Goal: Information Seeking & Learning: Learn about a topic

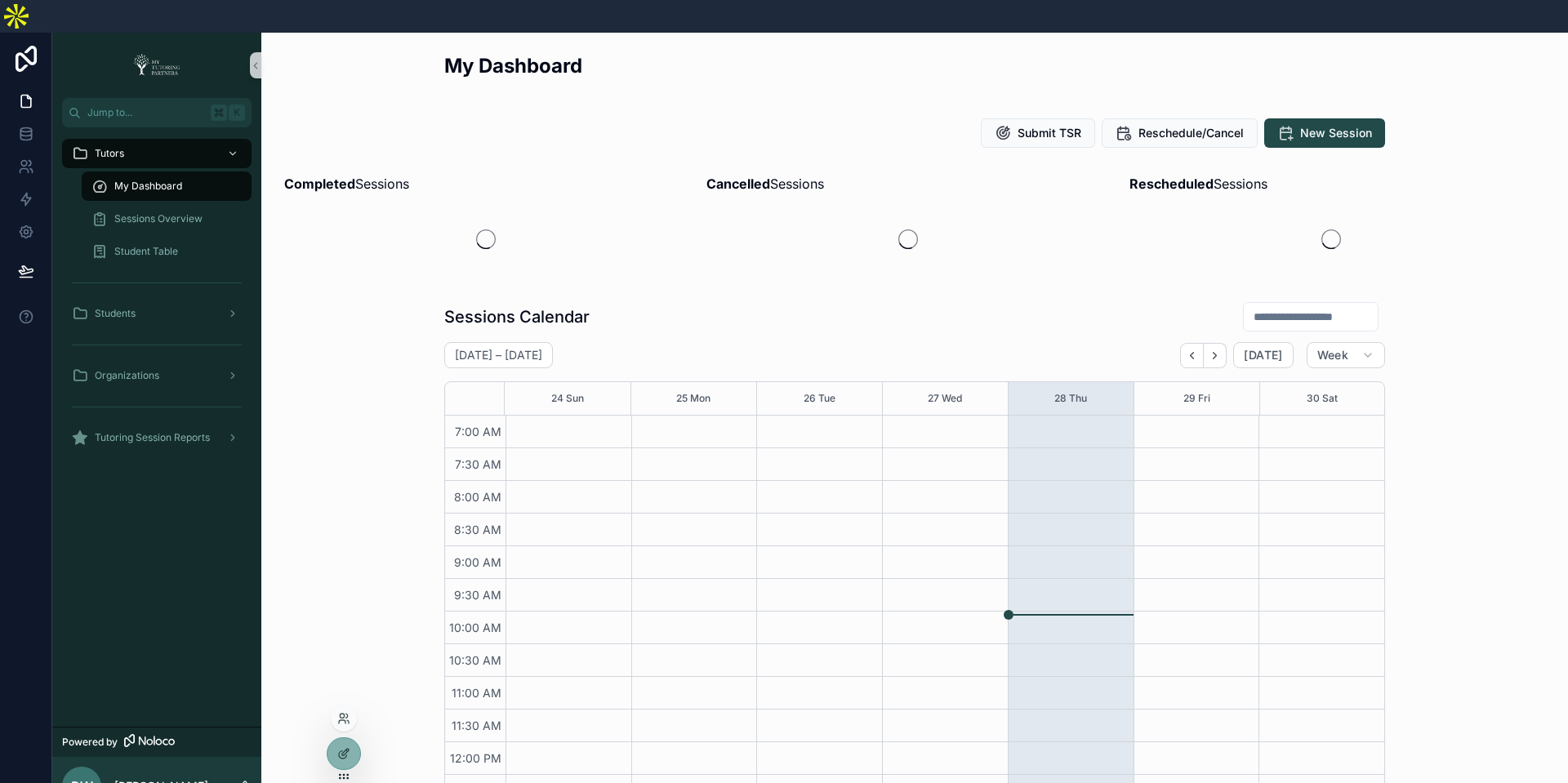
scroll to position [377, 0]
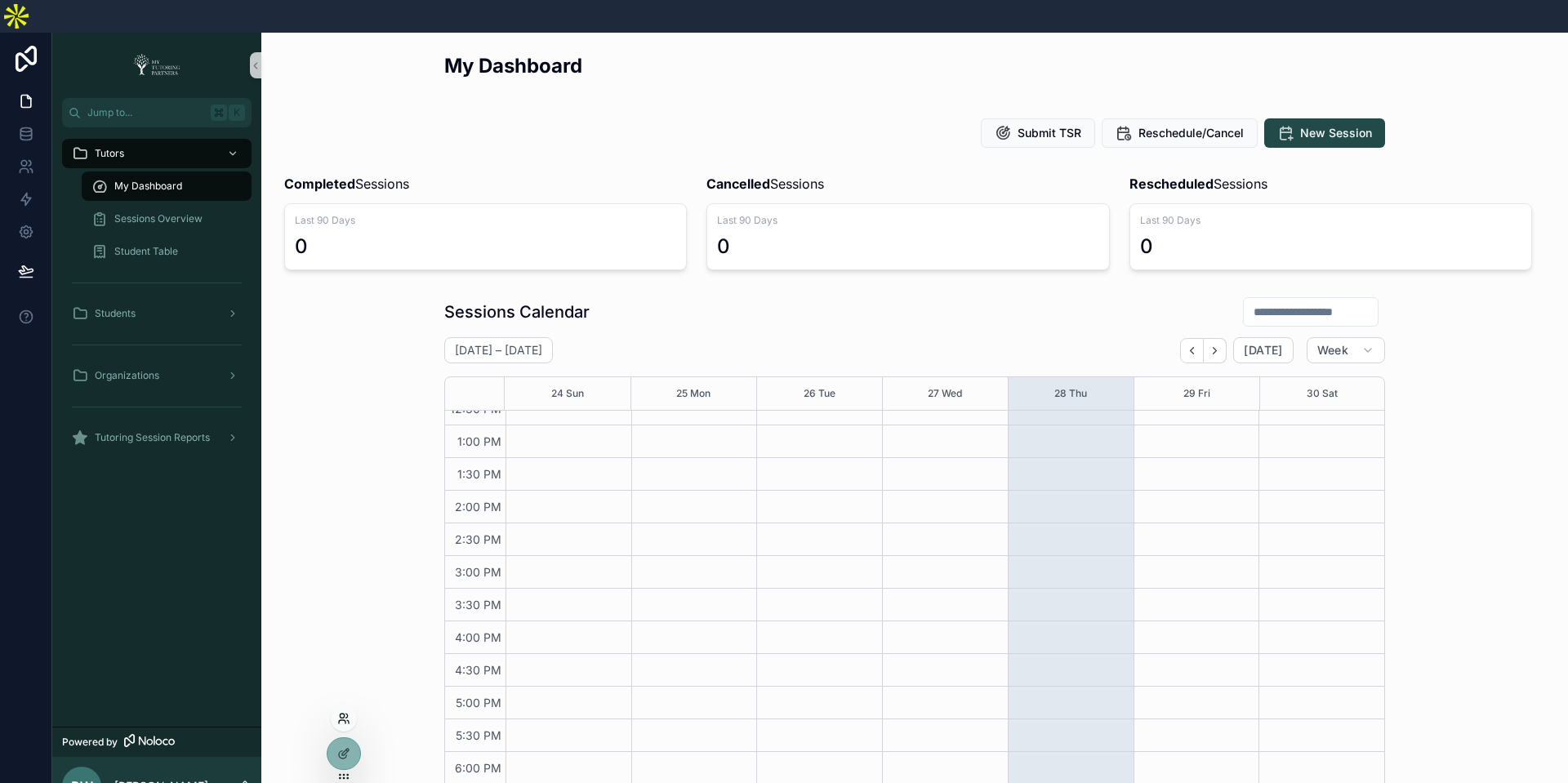
click at [342, 717] on icon at bounding box center [344, 718] width 13 height 13
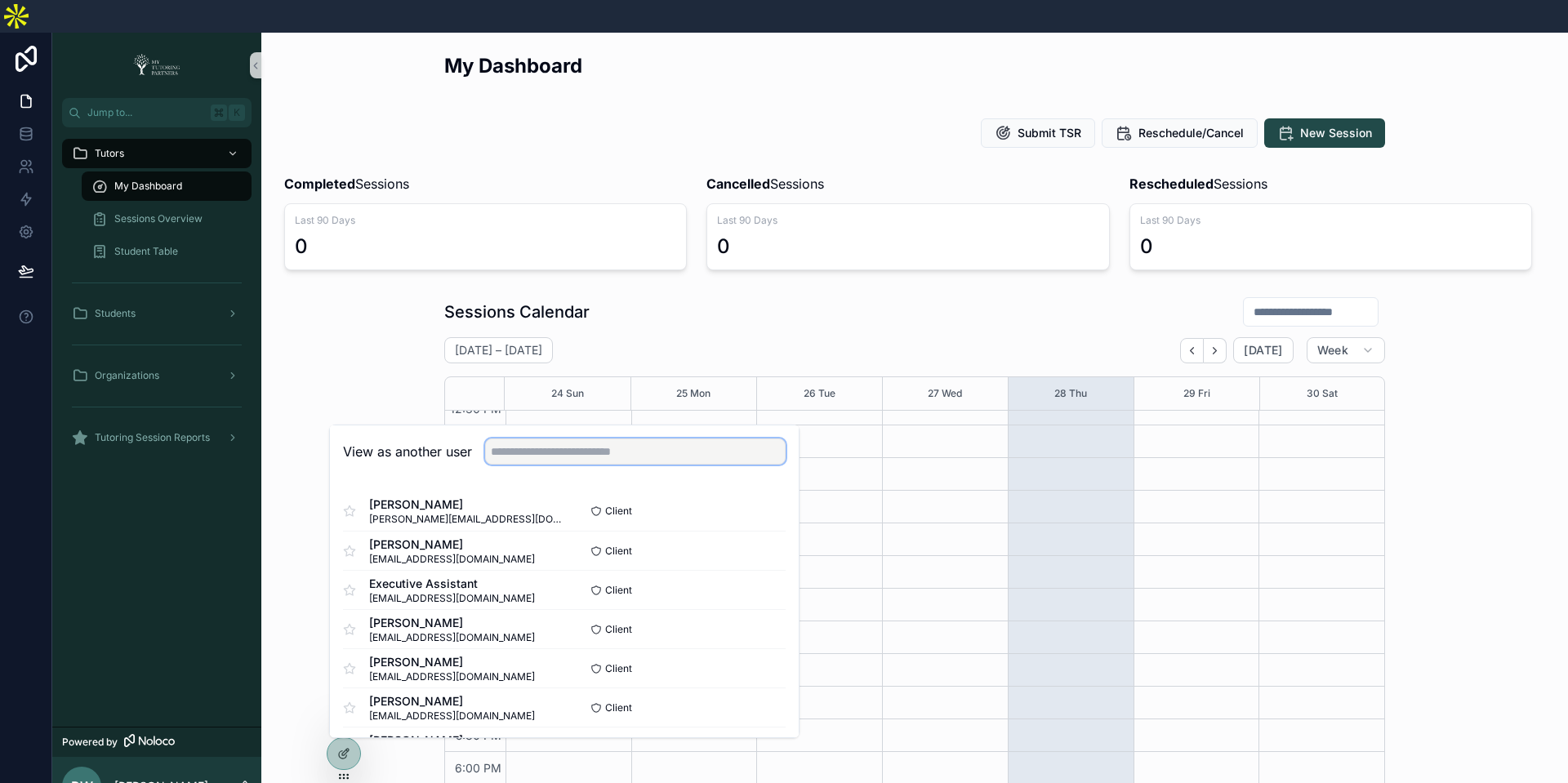
click at [584, 438] on input "text" at bounding box center [636, 451] width 301 height 26
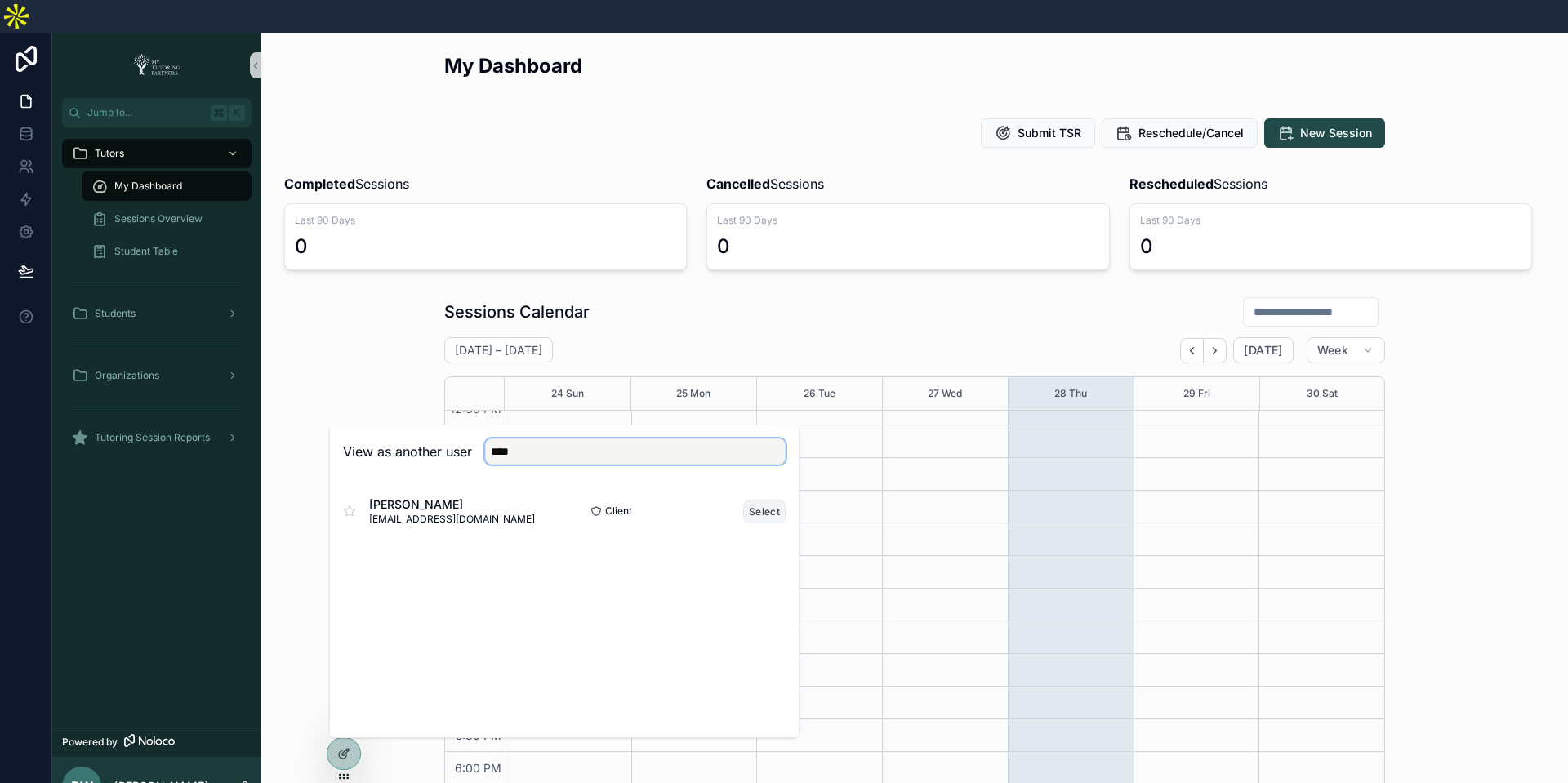
type input "****"
click at [765, 500] on button "Select" at bounding box center [765, 511] width 43 height 24
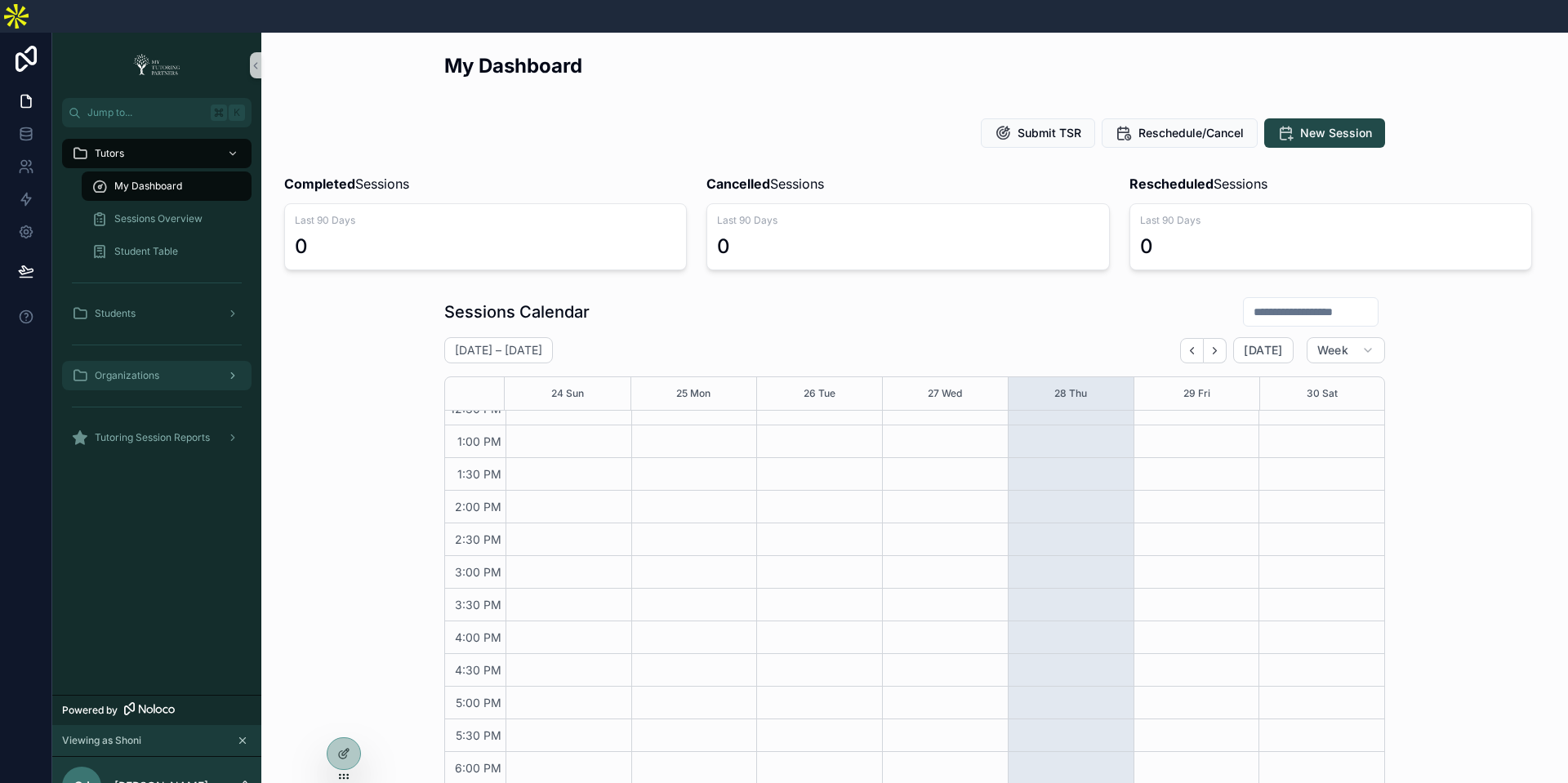
click at [131, 363] on div "Organizations" at bounding box center [157, 376] width 170 height 26
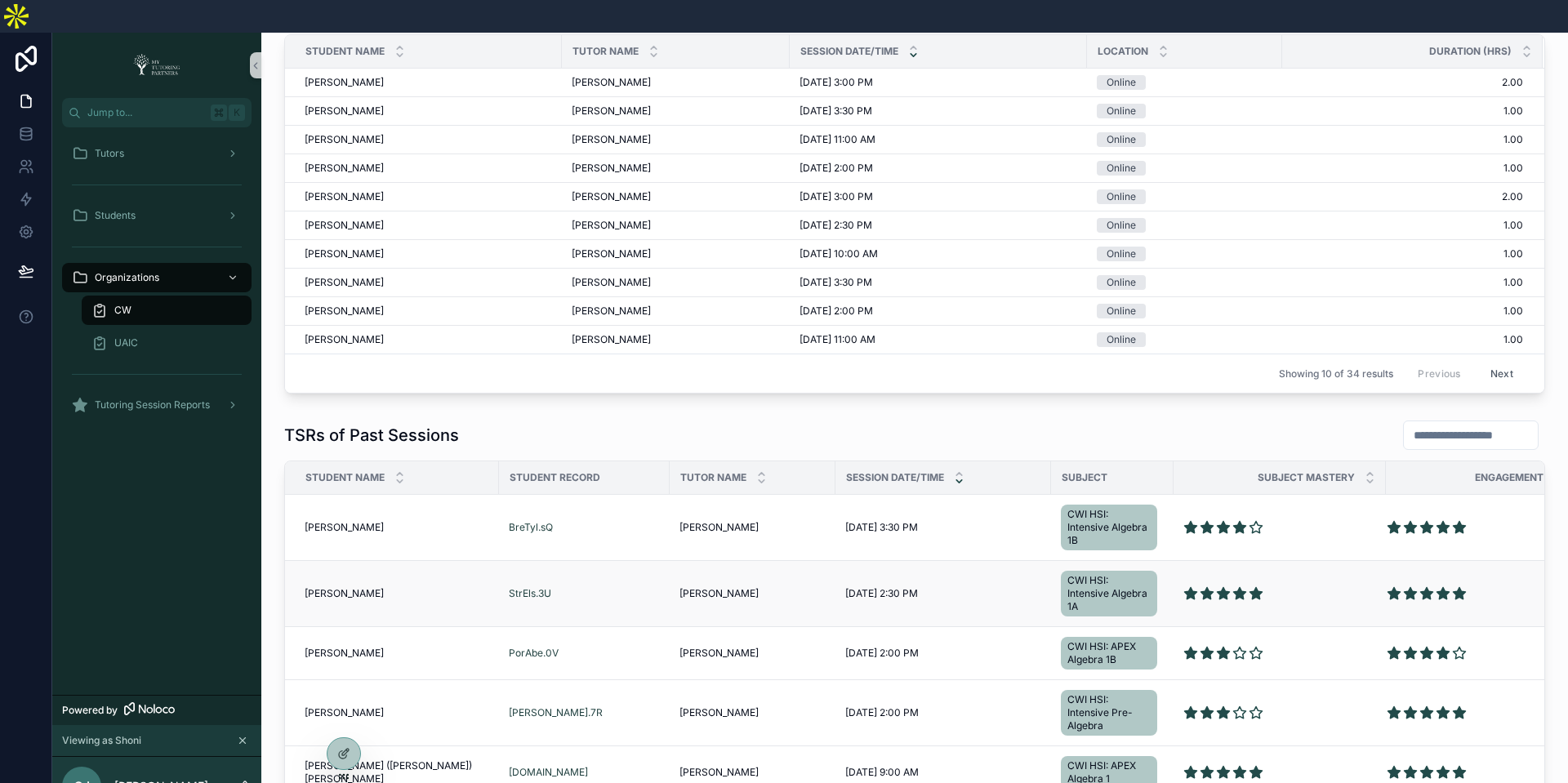
scroll to position [821, 0]
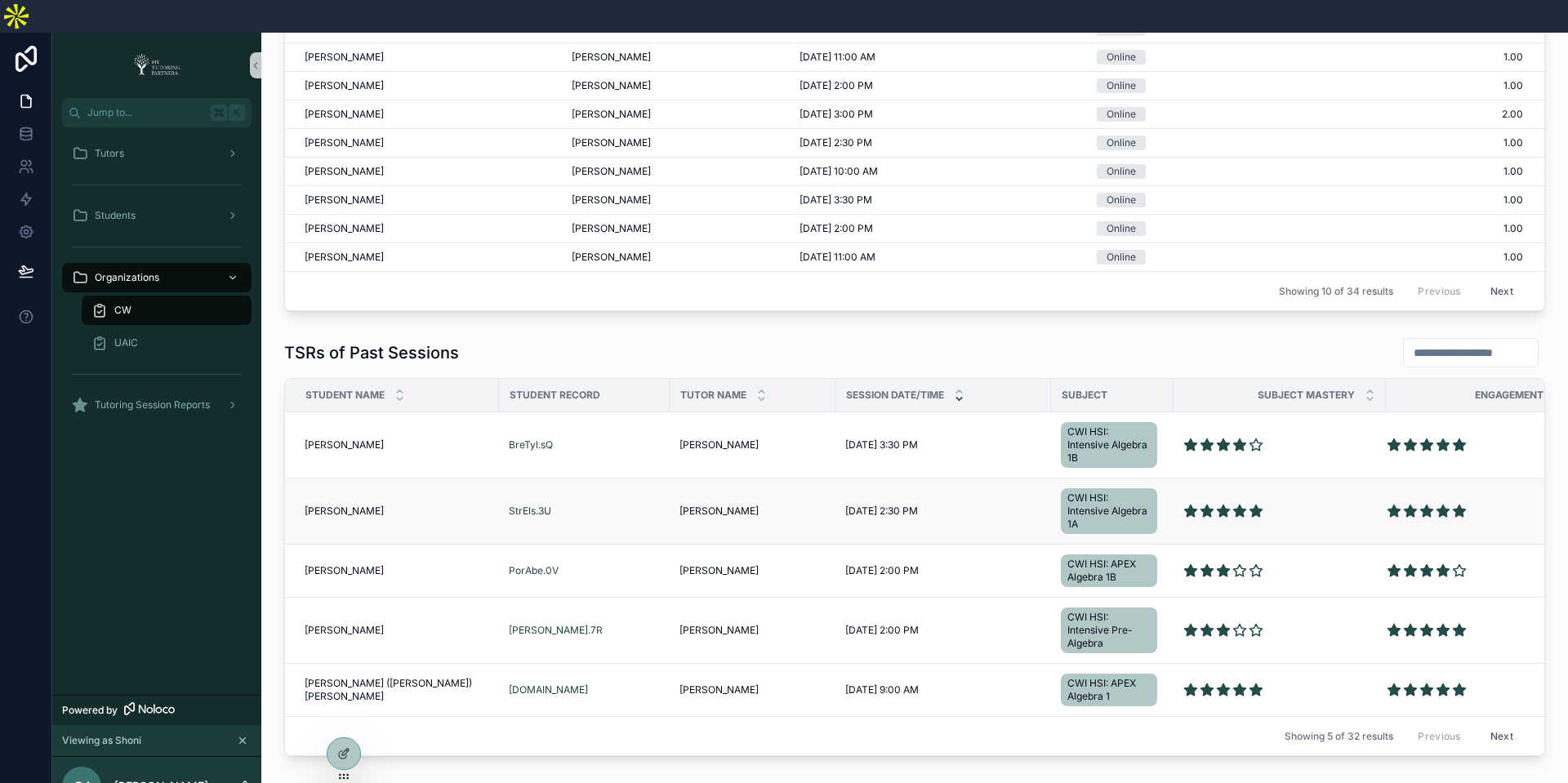
click at [737, 505] on span "Catherine Mullings" at bounding box center [719, 511] width 80 height 13
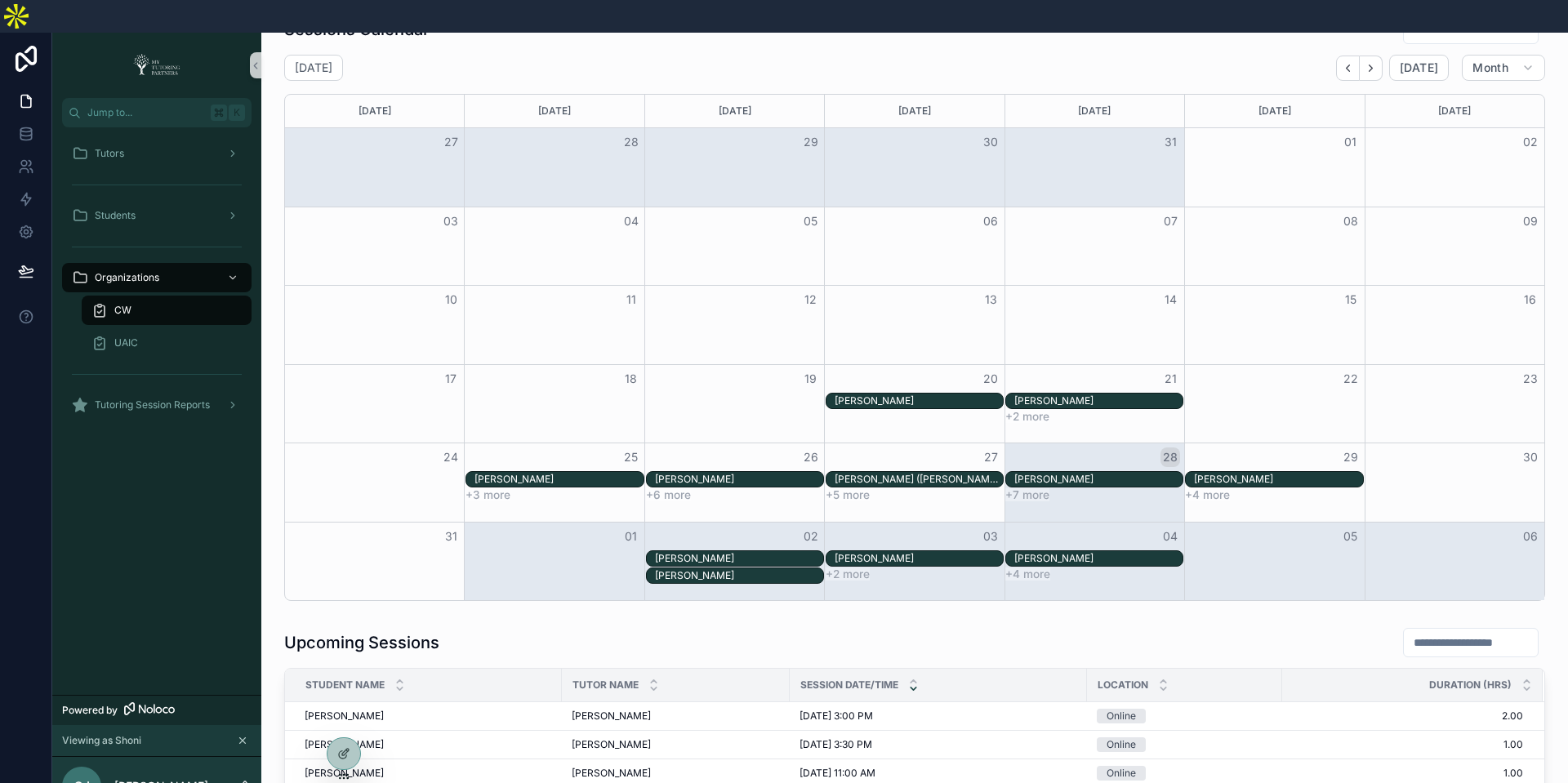
scroll to position [20, 0]
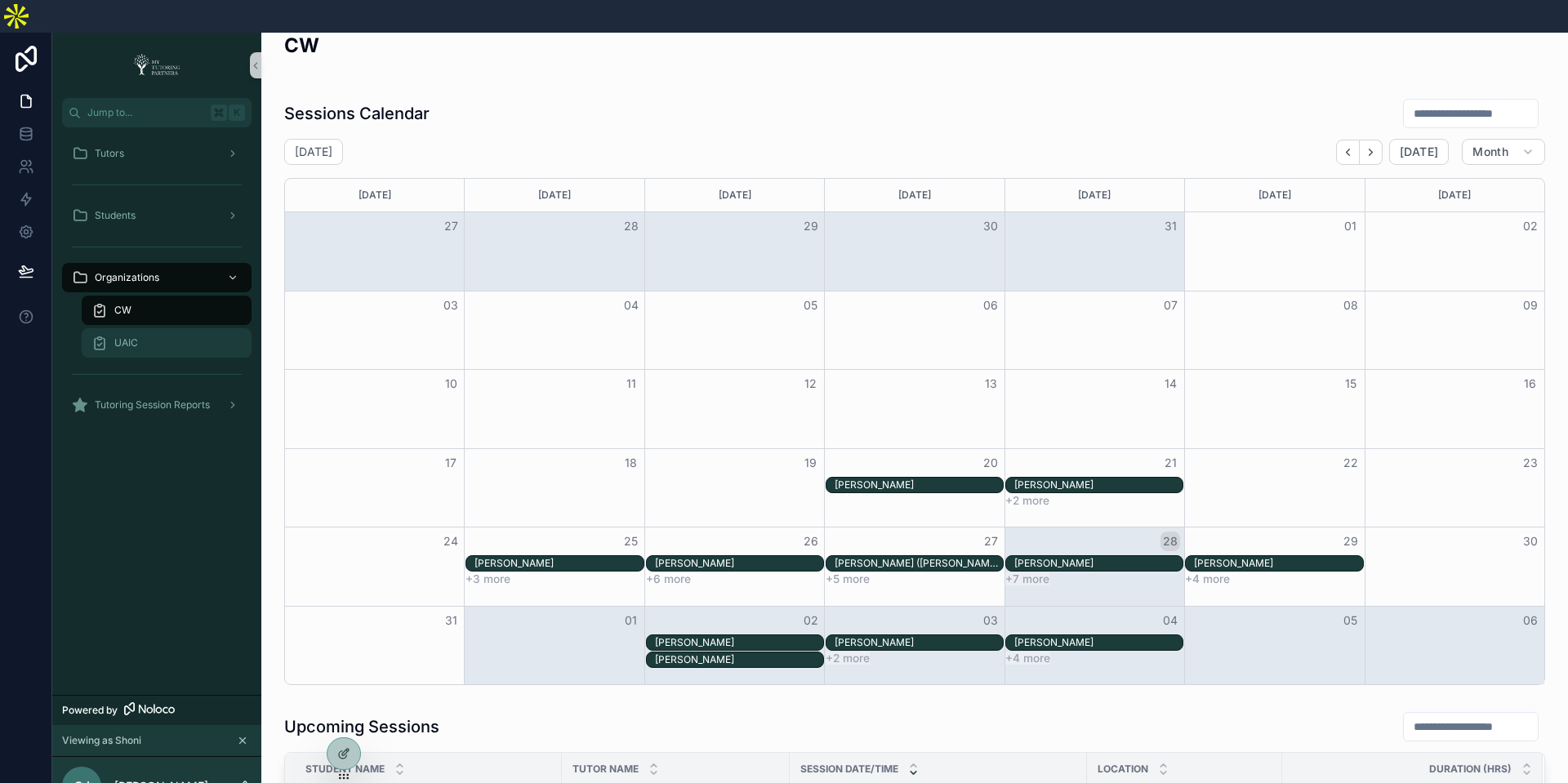
click at [156, 330] on div "UAIC" at bounding box center [167, 343] width 150 height 26
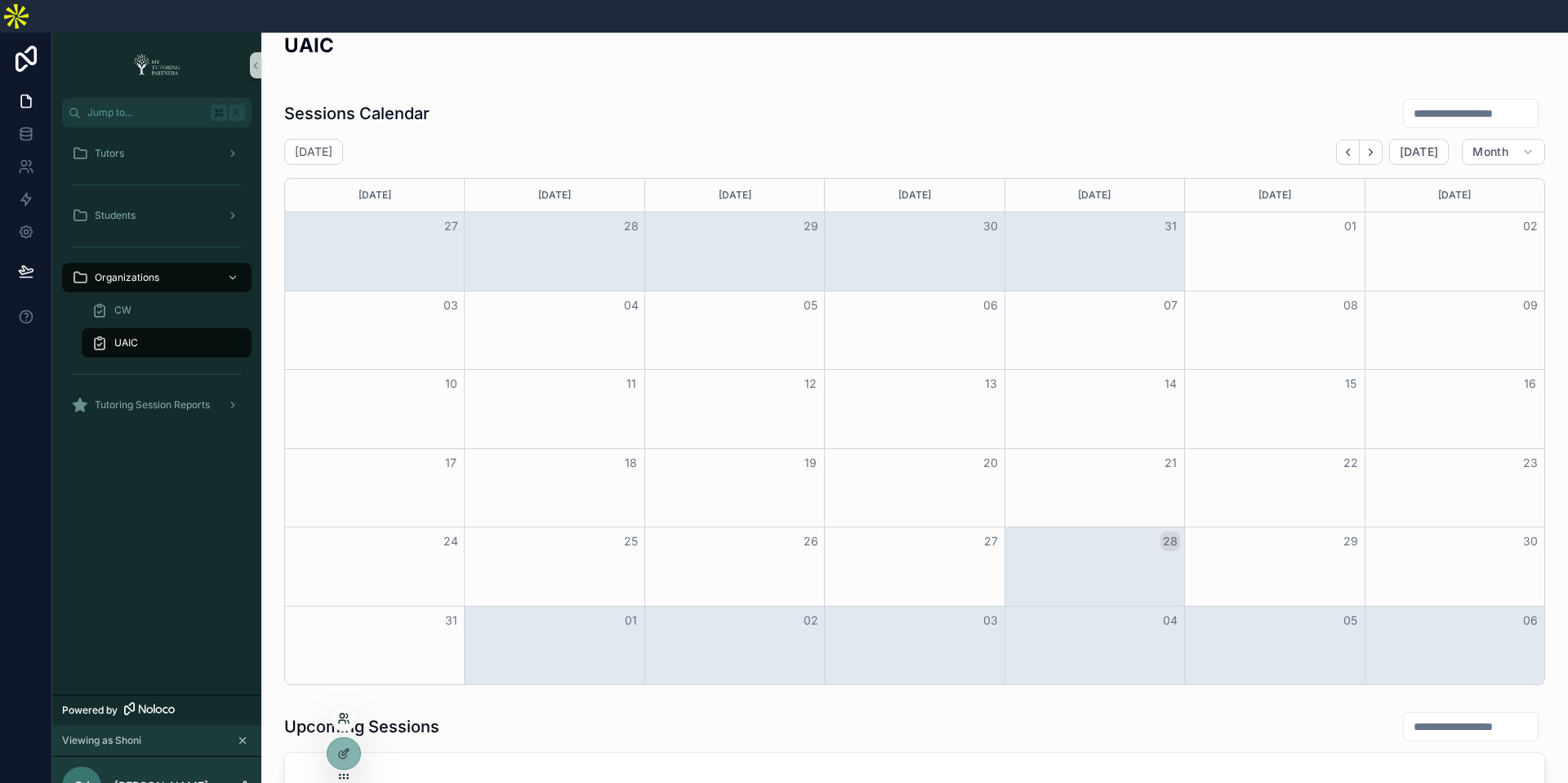
click at [345, 717] on icon at bounding box center [344, 718] width 13 height 13
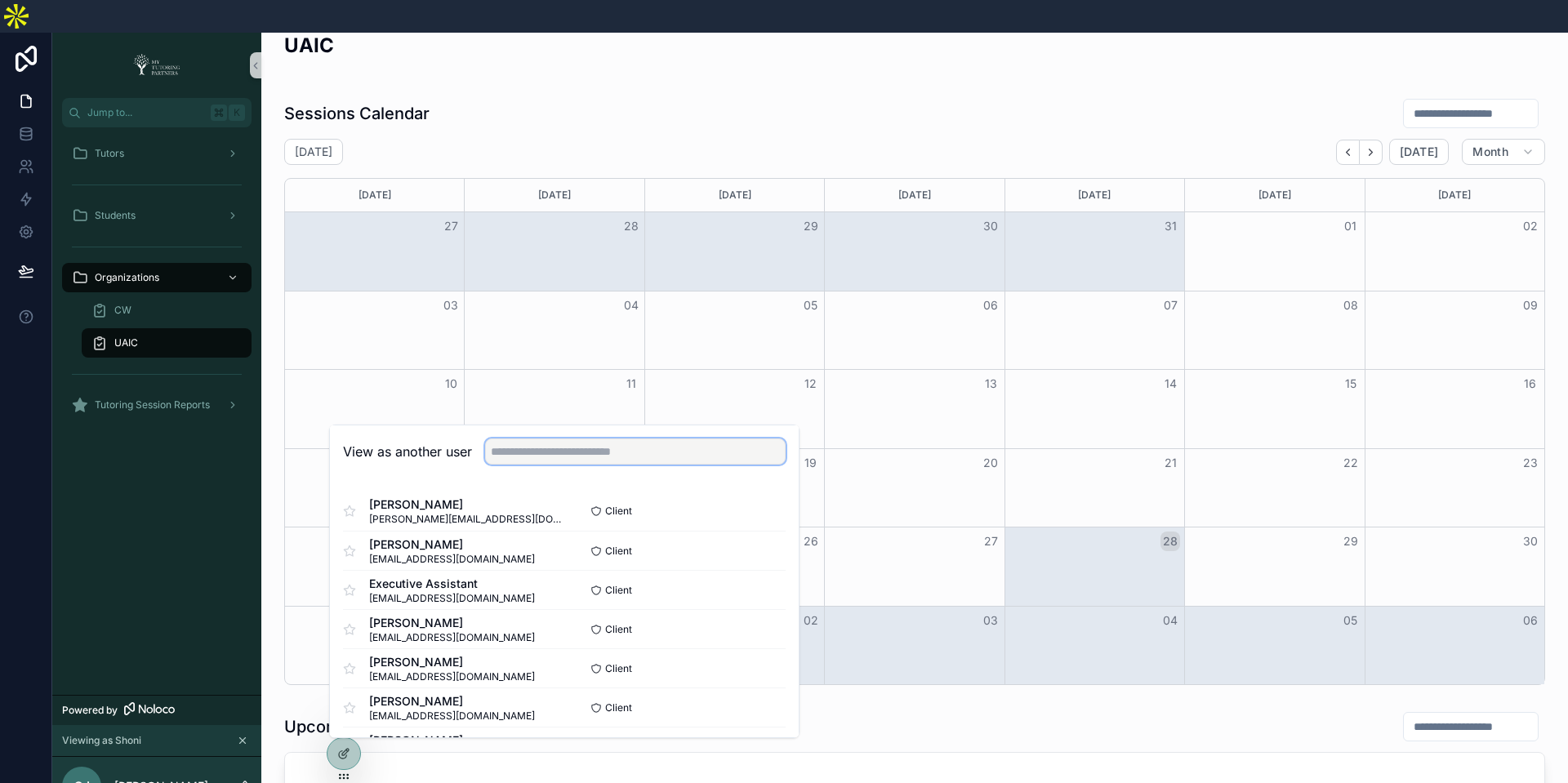
click at [564, 438] on input "text" at bounding box center [636, 451] width 301 height 26
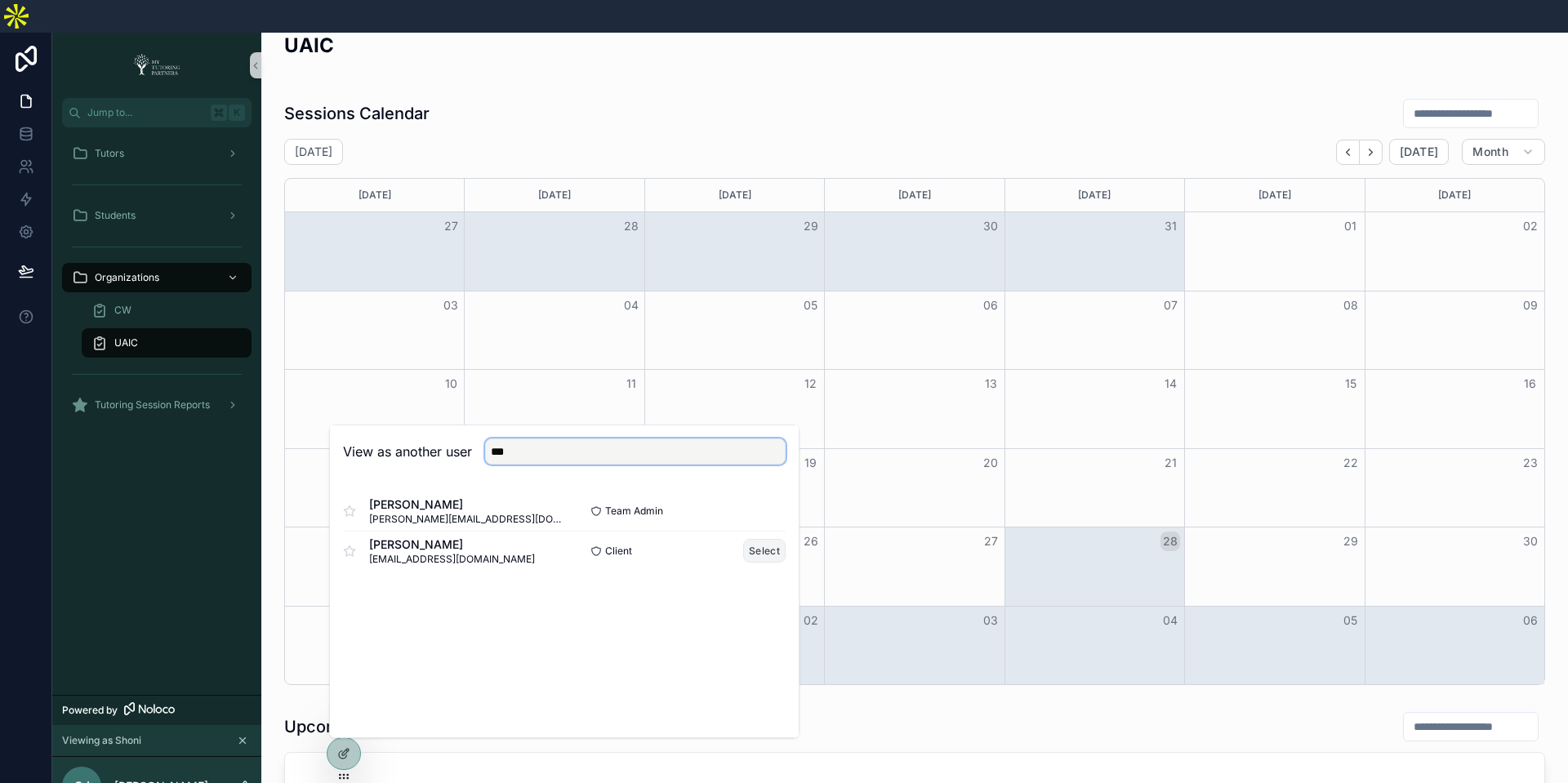
type input "***"
click at [780, 539] on button "Select" at bounding box center [765, 550] width 43 height 24
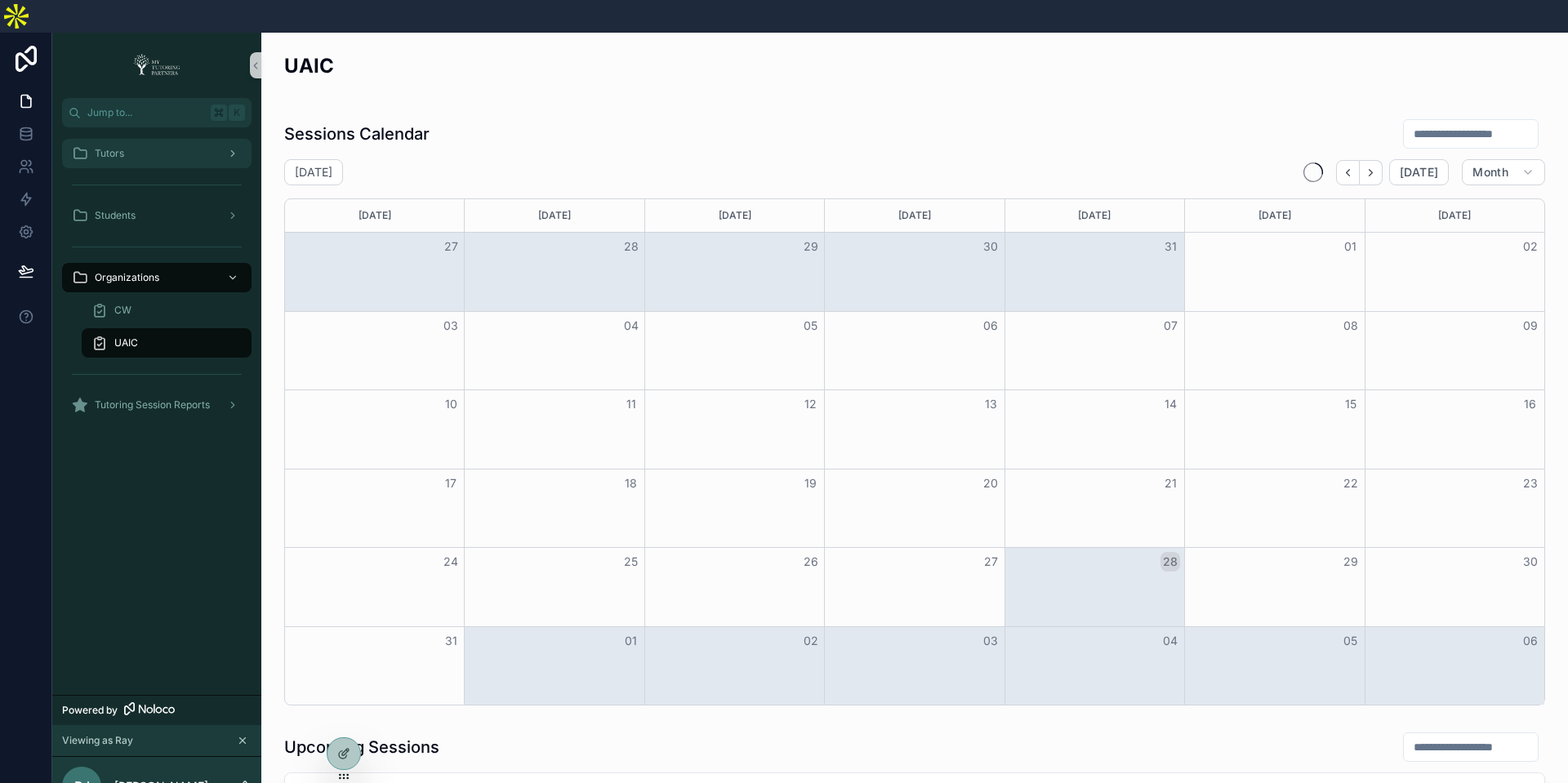
click at [148, 141] on div "Tutors" at bounding box center [157, 154] width 170 height 26
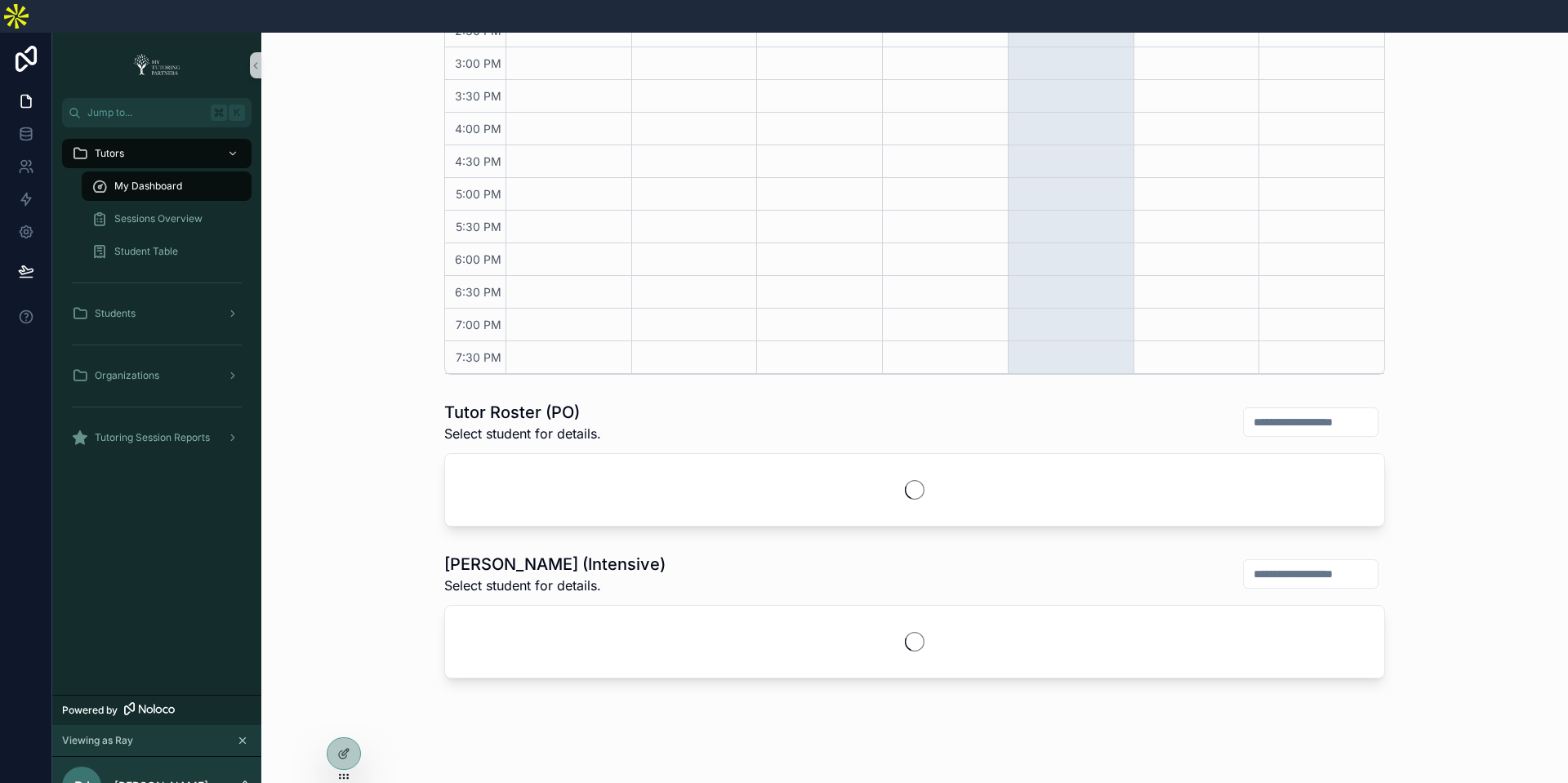
scroll to position [704, 0]
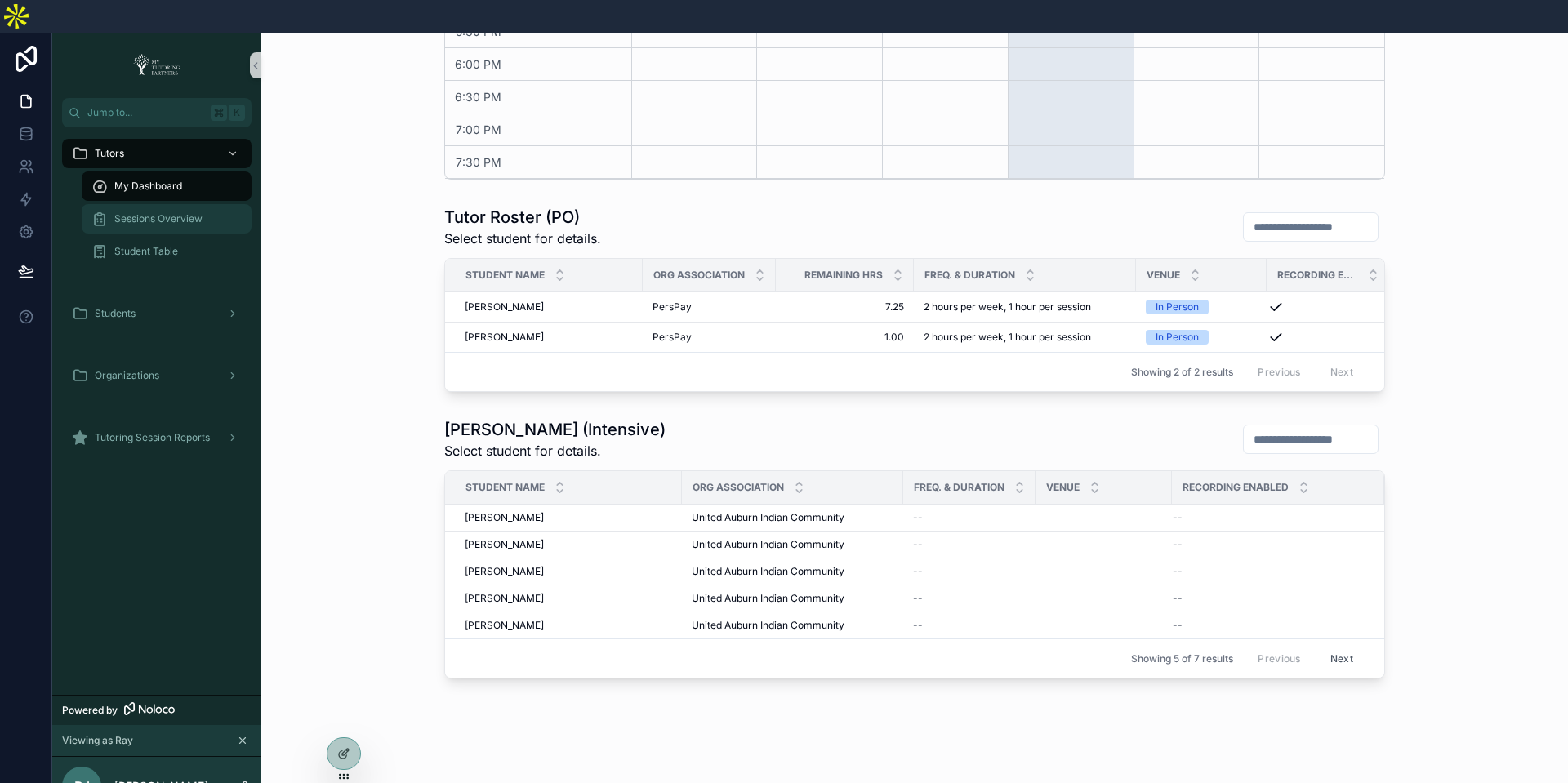
click at [178, 206] on div "Sessions Overview" at bounding box center [167, 219] width 150 height 26
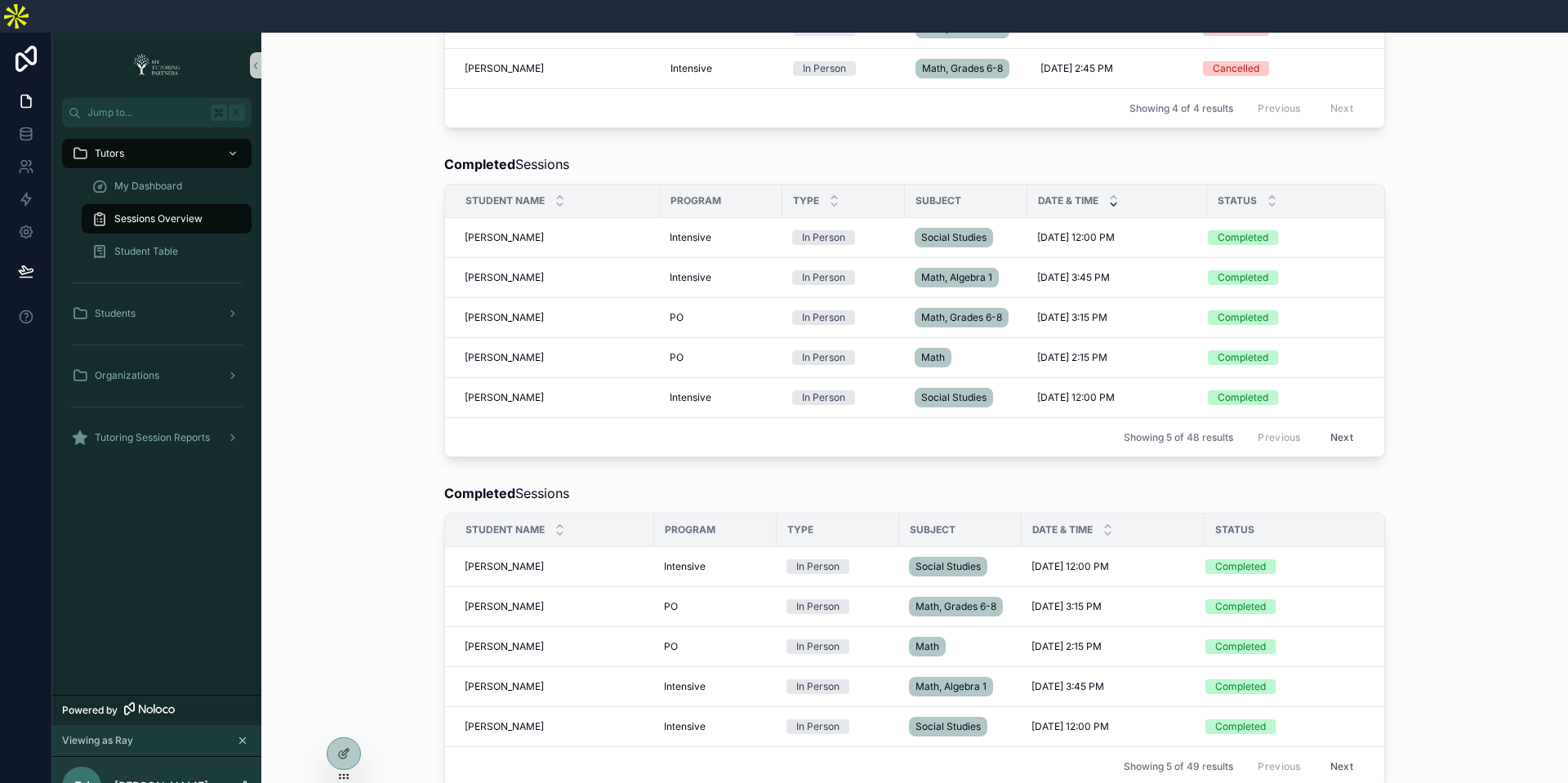
scroll to position [725, 0]
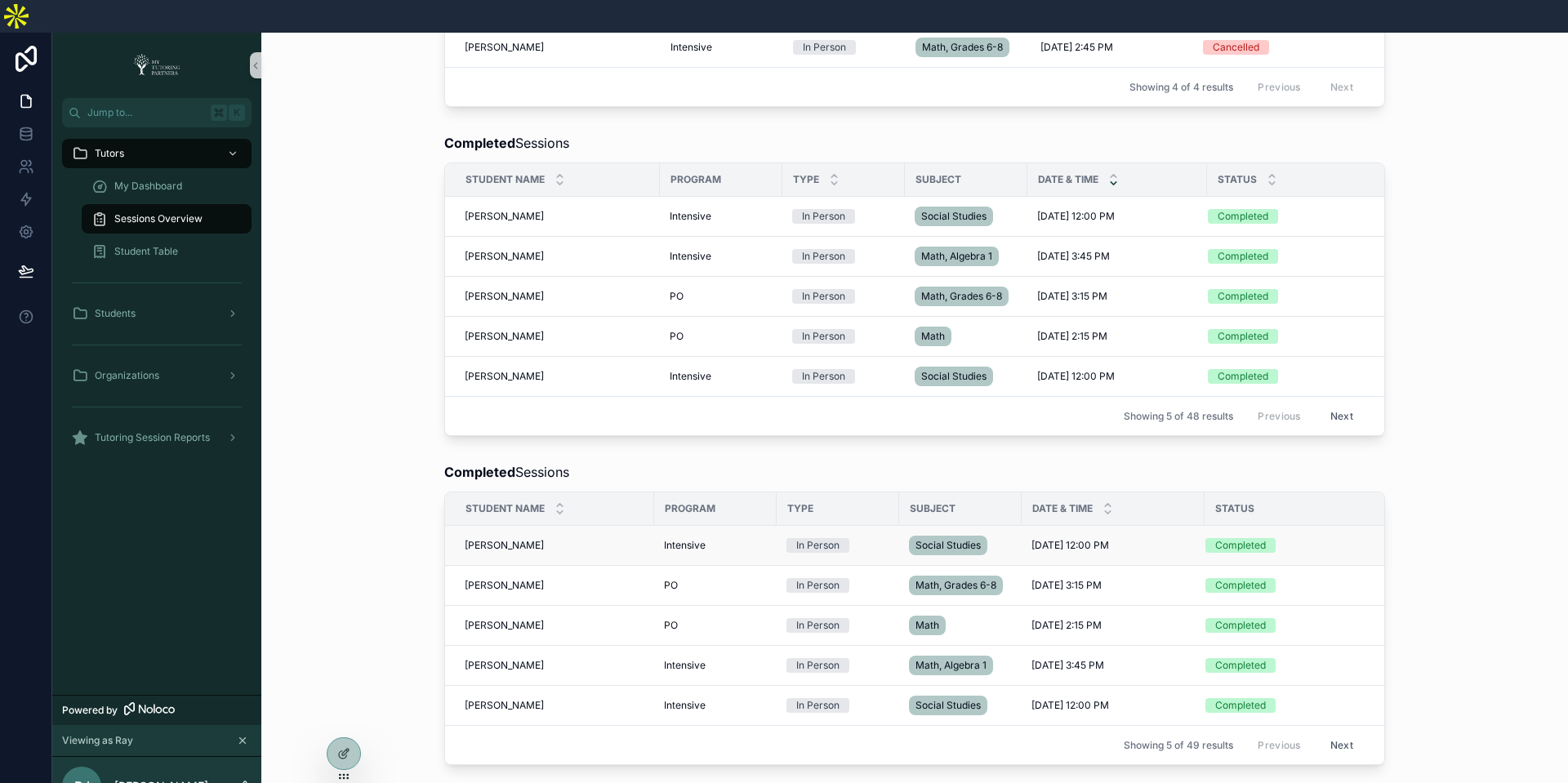
click at [571, 539] on div "Grace Rey Grace Rey" at bounding box center [554, 545] width 179 height 13
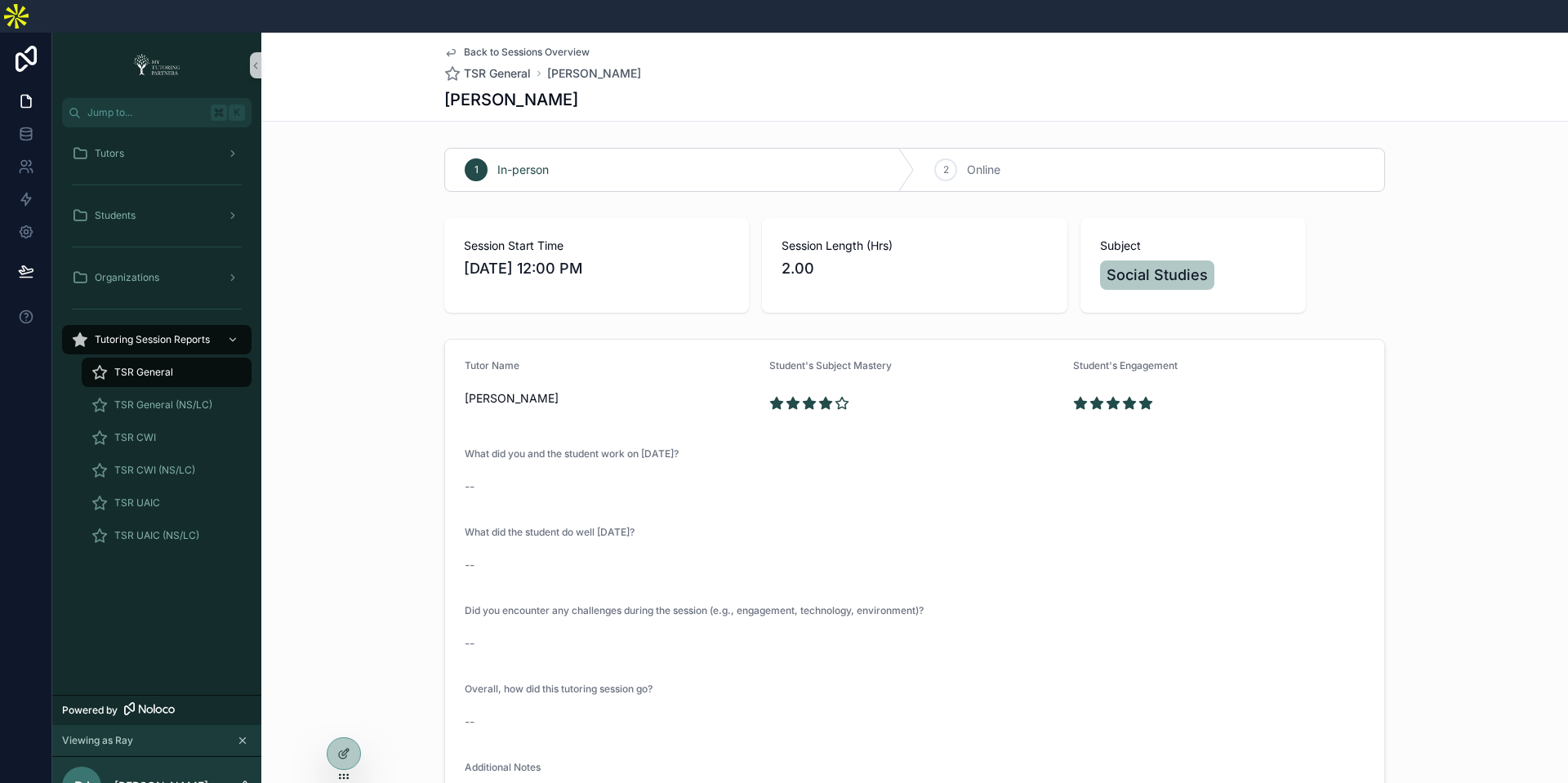
scroll to position [129, 0]
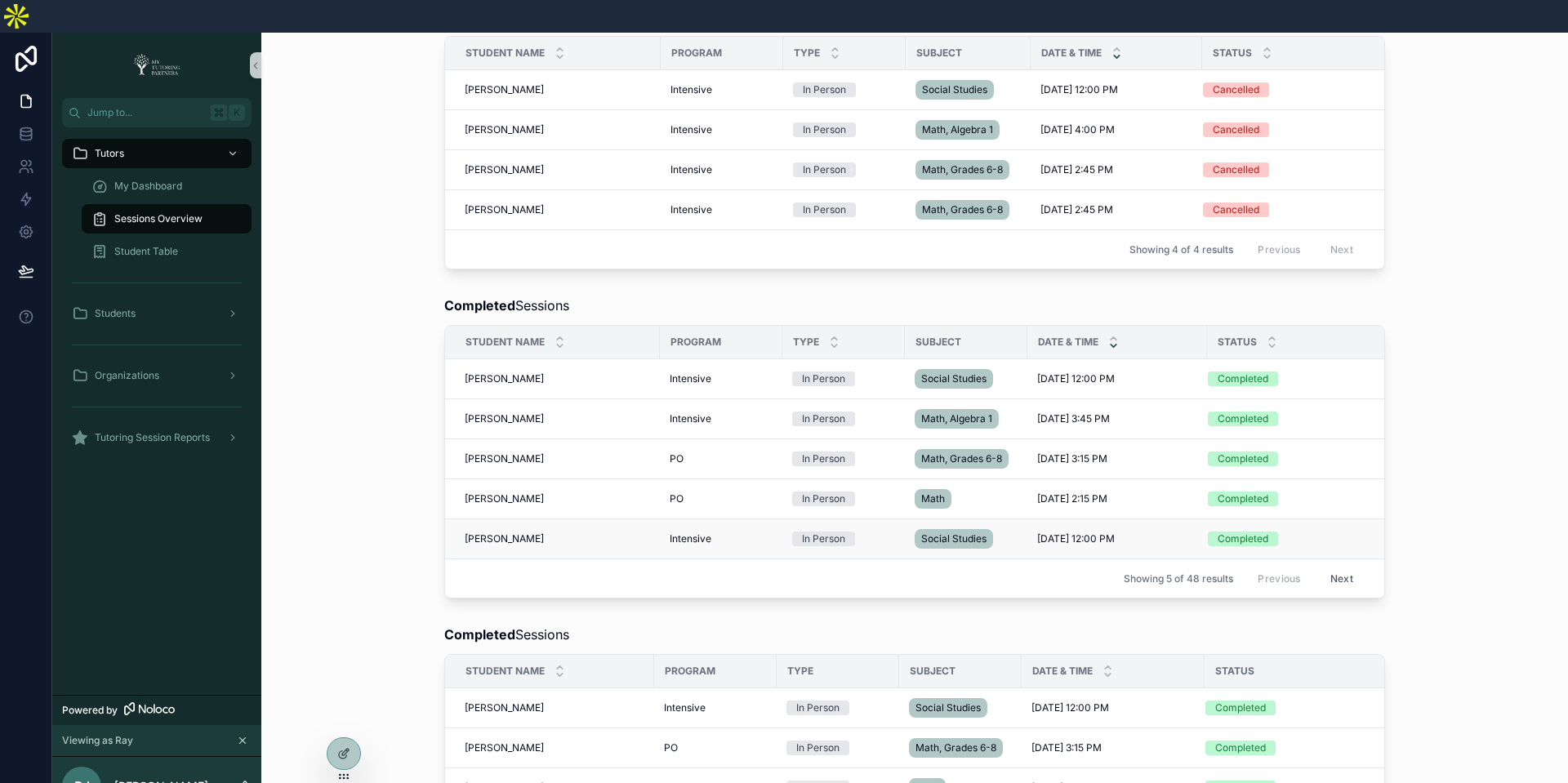
scroll to position [812, 0]
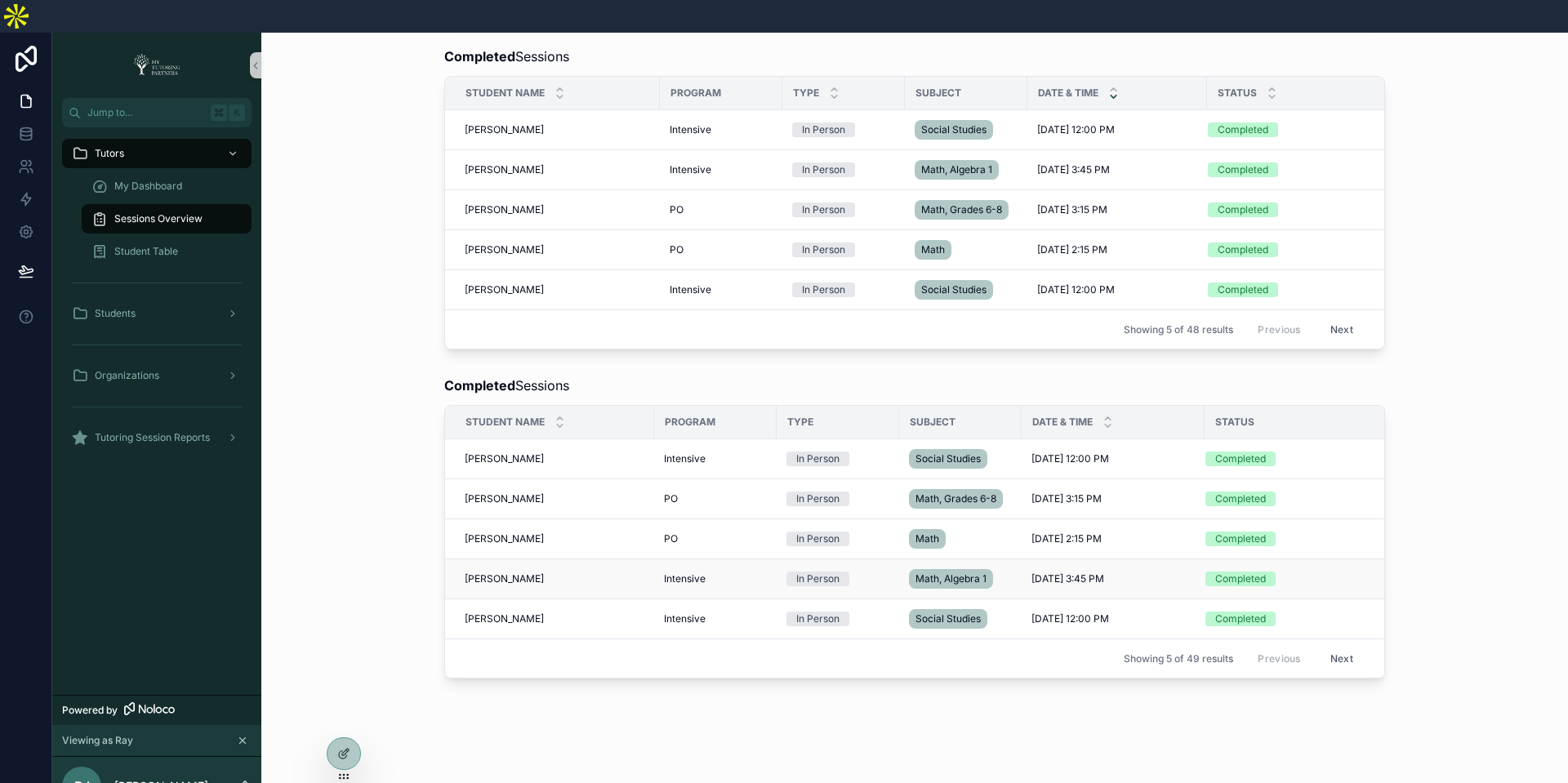
click at [515, 572] on span "Jason Camp" at bounding box center [504, 578] width 80 height 13
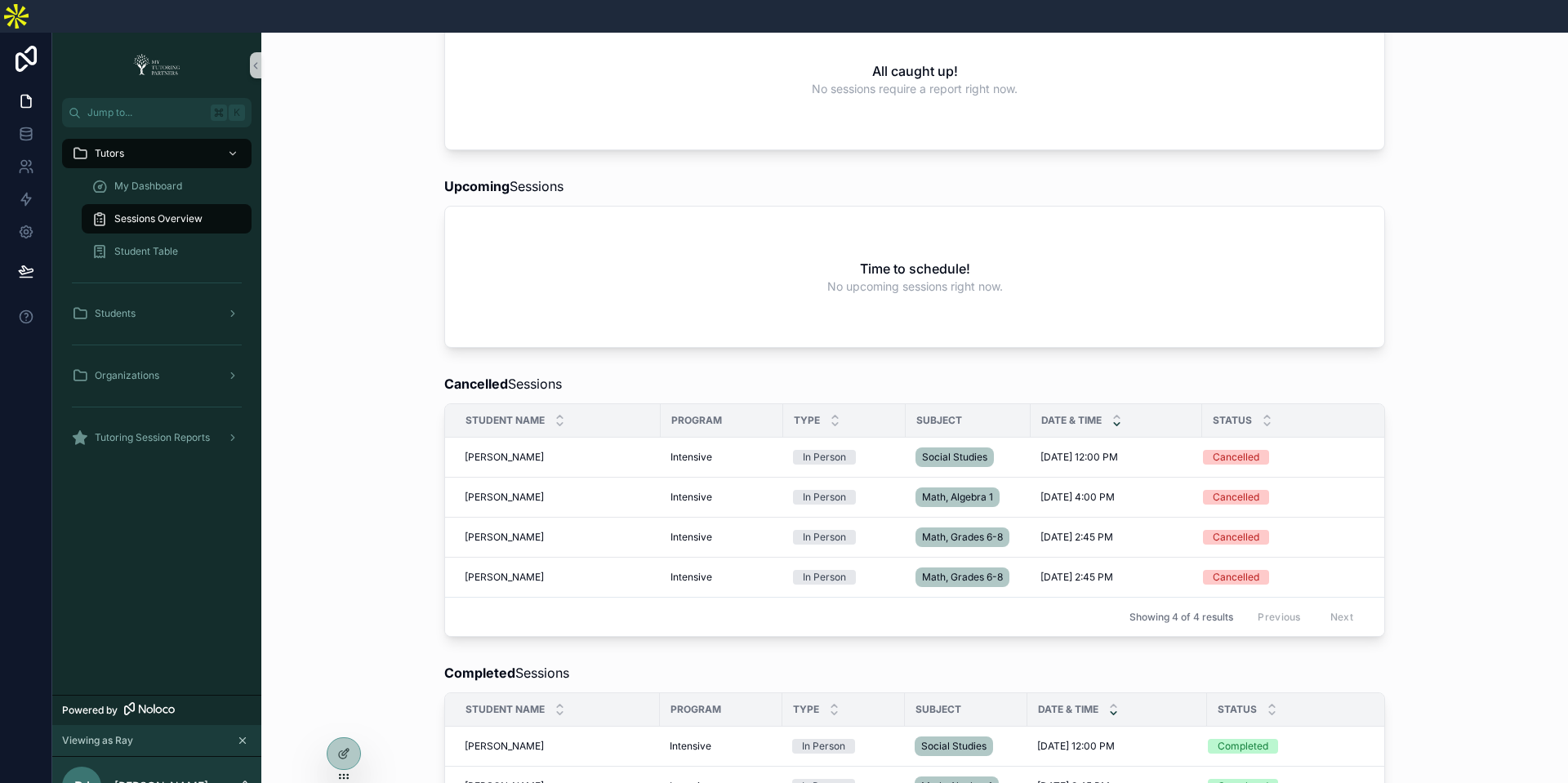
scroll to position [279, 0]
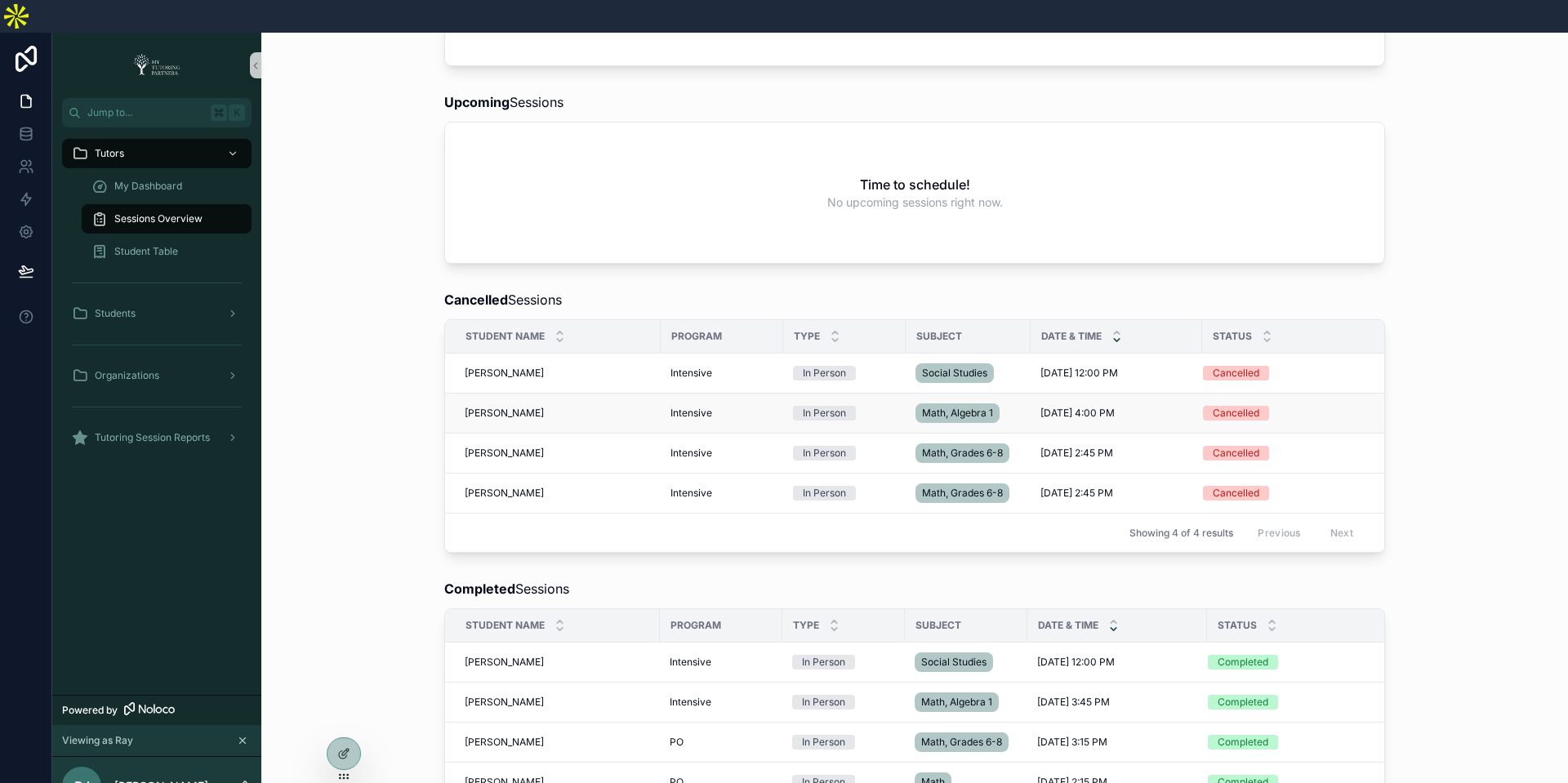
click at [512, 407] on span "Jason Camp" at bounding box center [504, 413] width 80 height 13
click at [798, 406] on span "In Person" at bounding box center [825, 413] width 63 height 15
drag, startPoint x: 886, startPoint y: 375, endPoint x: 945, endPoint y: 381, distance: 59.3
click at [886, 406] on div "In Person" at bounding box center [845, 413] width 103 height 15
click at [1065, 407] on span "6/12/2025 4:00 PM" at bounding box center [1077, 413] width 74 height 13
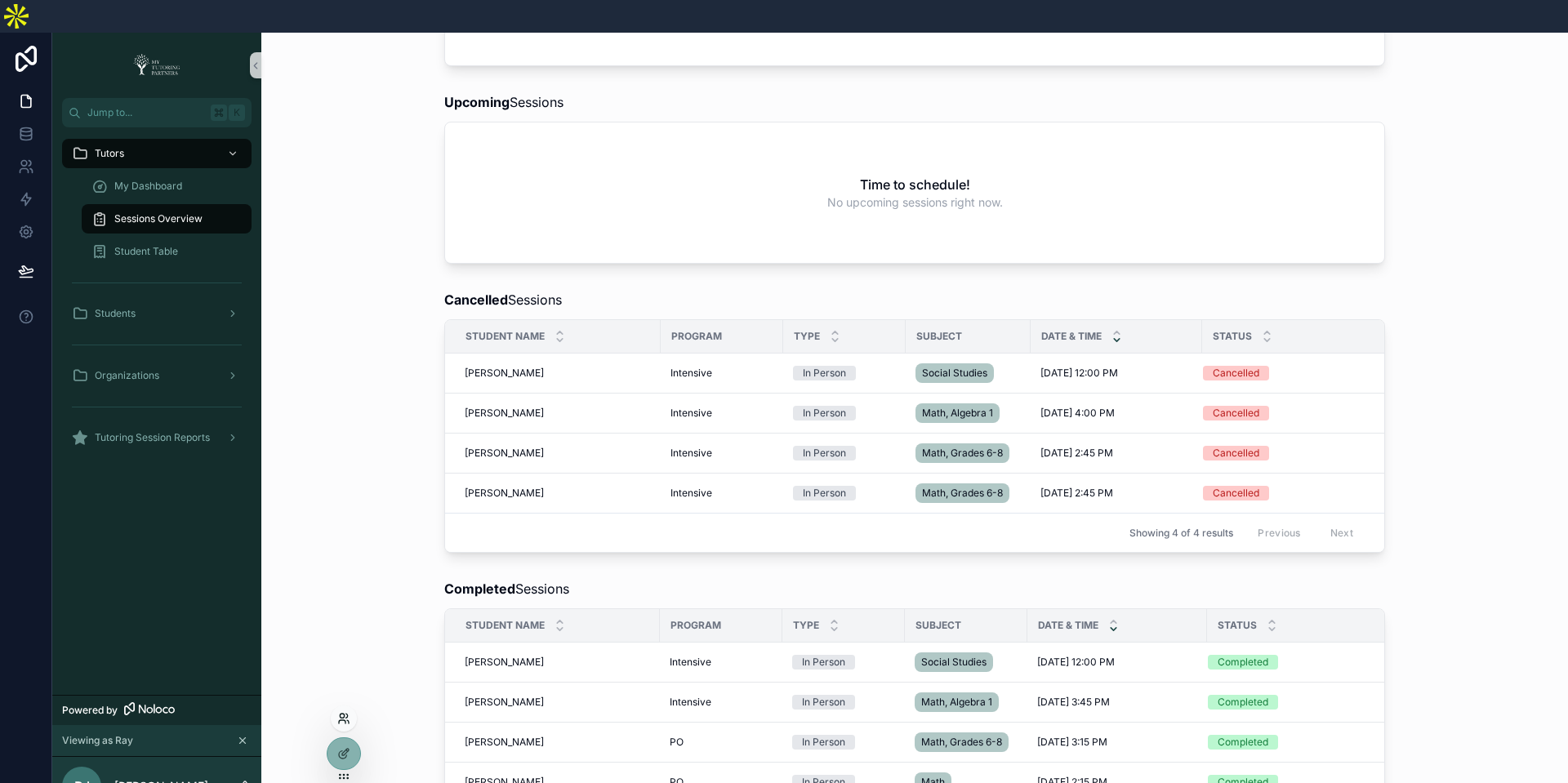
click at [343, 719] on icon at bounding box center [344, 718] width 13 height 13
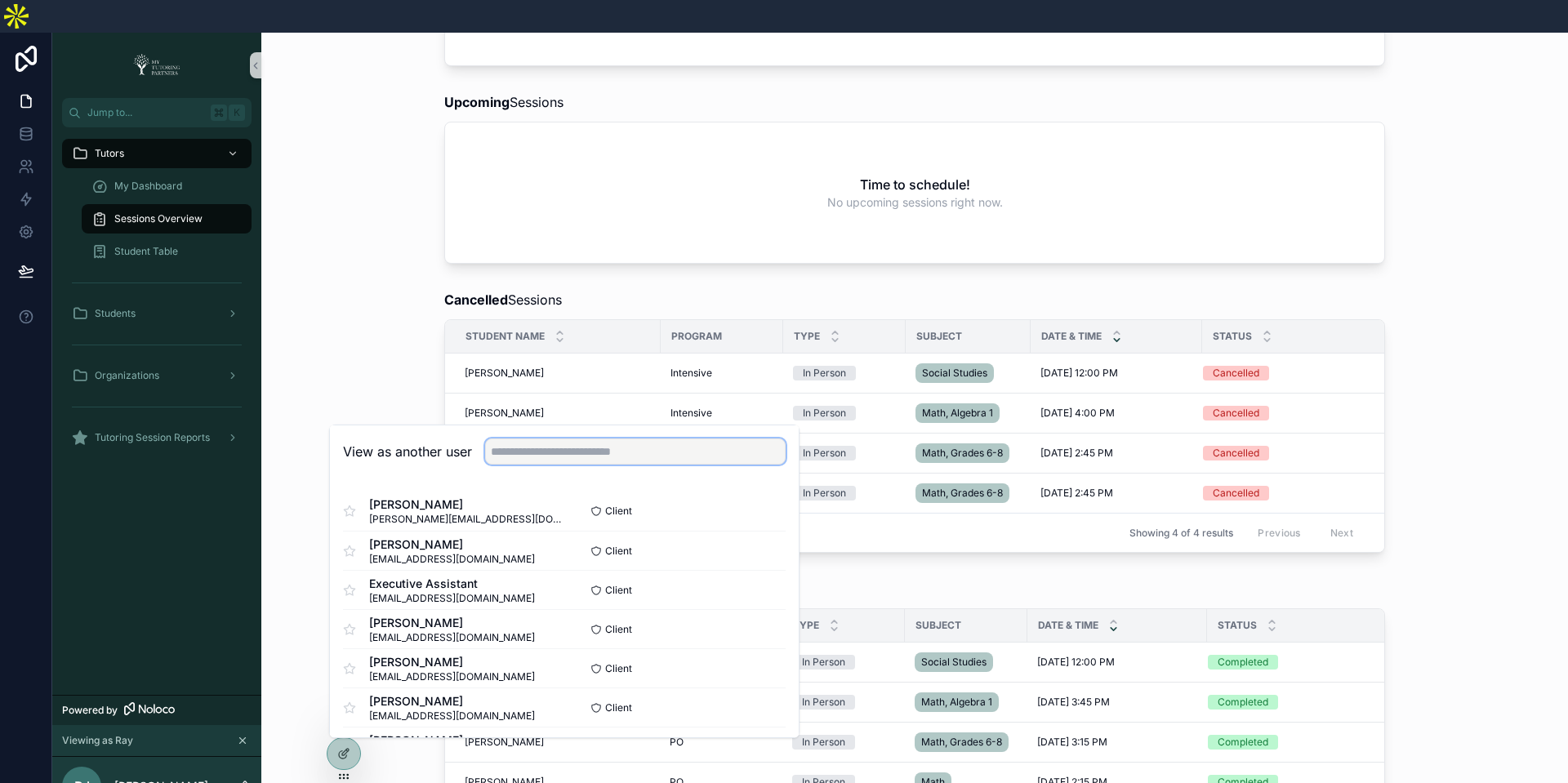
click at [564, 438] on input "text" at bounding box center [636, 451] width 301 height 26
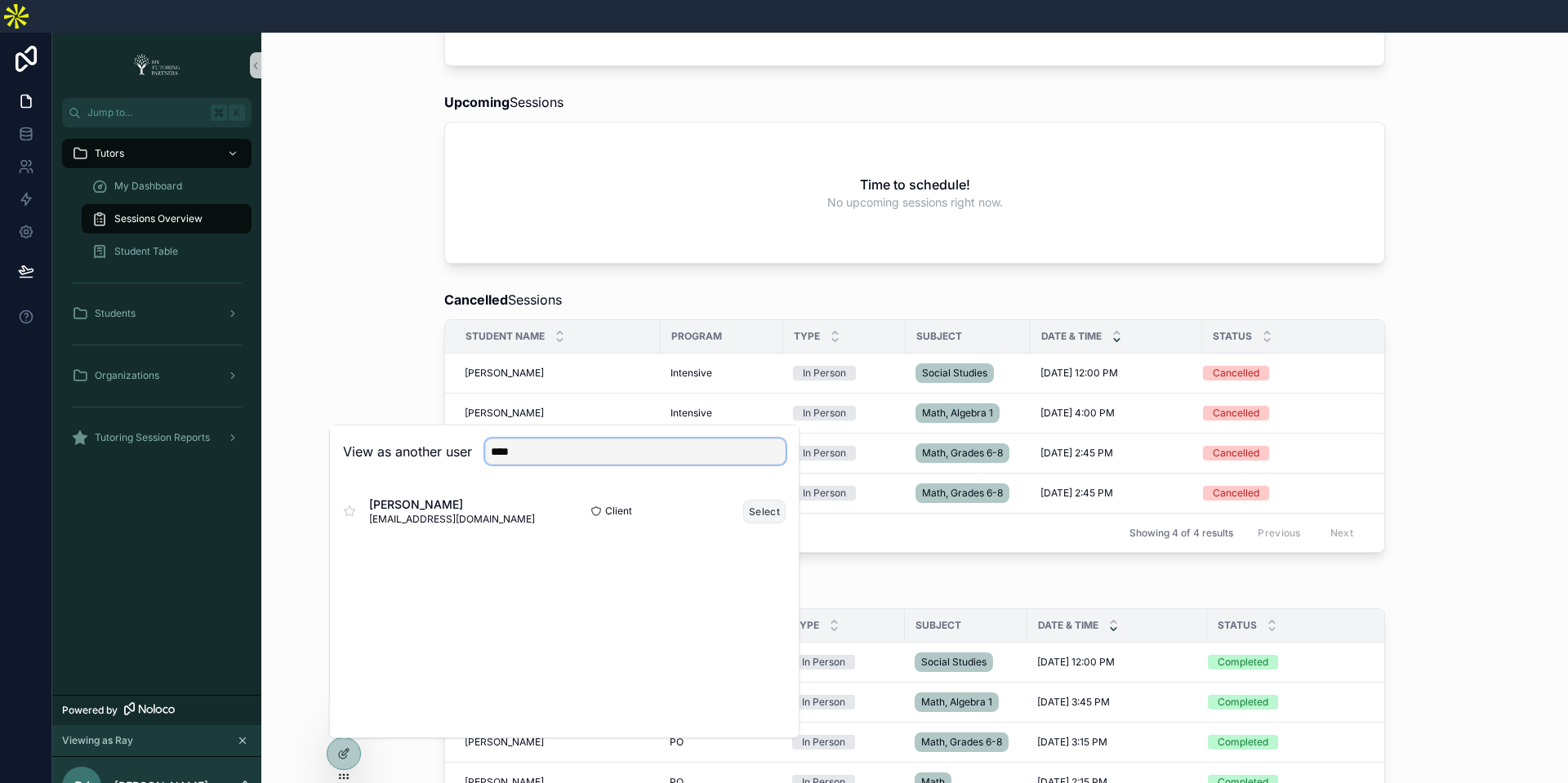
type input "****"
click at [752, 500] on button "Select" at bounding box center [765, 511] width 43 height 24
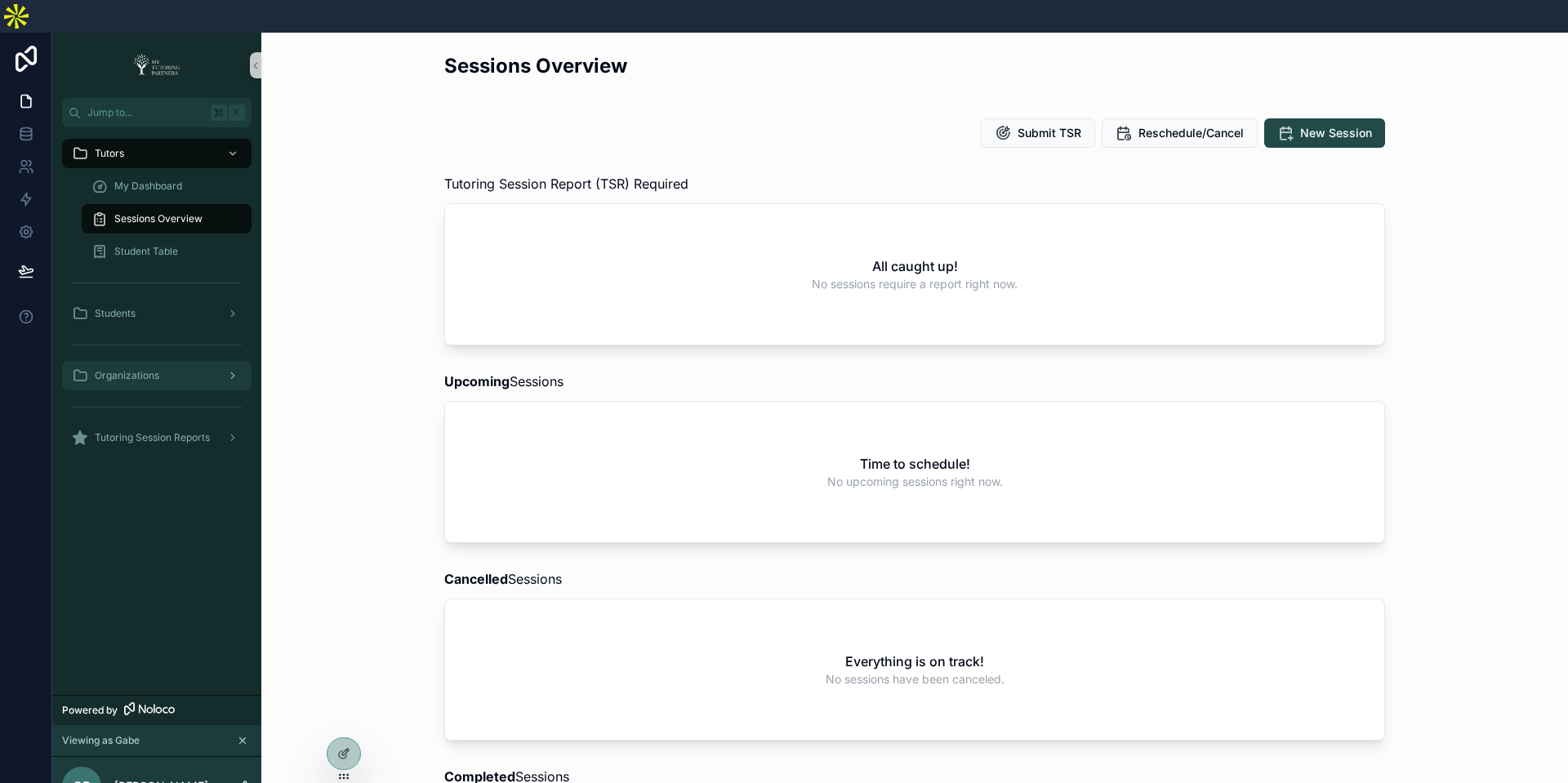
click at [145, 369] on span "Organizations" at bounding box center [127, 375] width 65 height 13
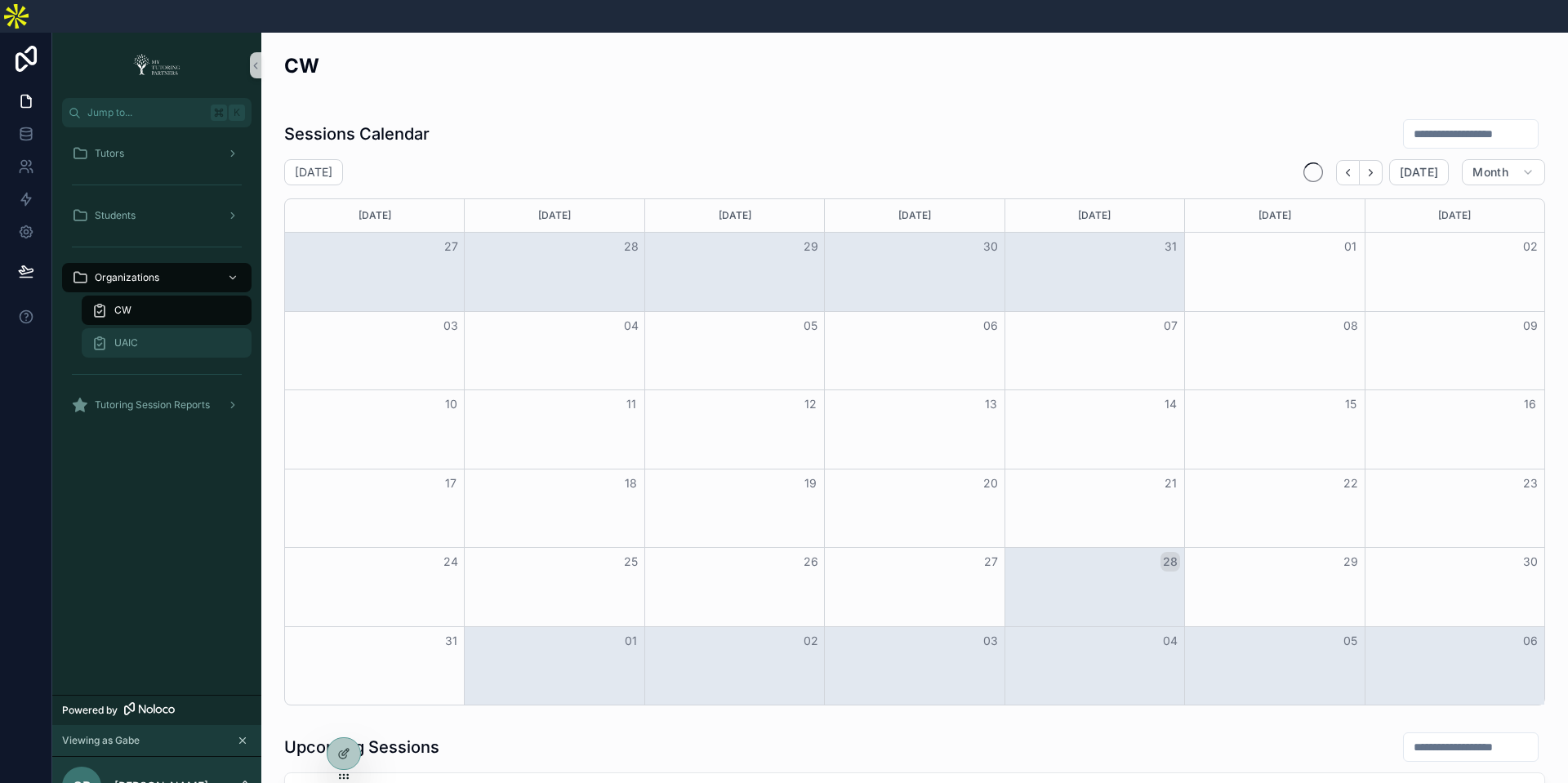
click at [154, 330] on div "UAIC" at bounding box center [167, 343] width 150 height 26
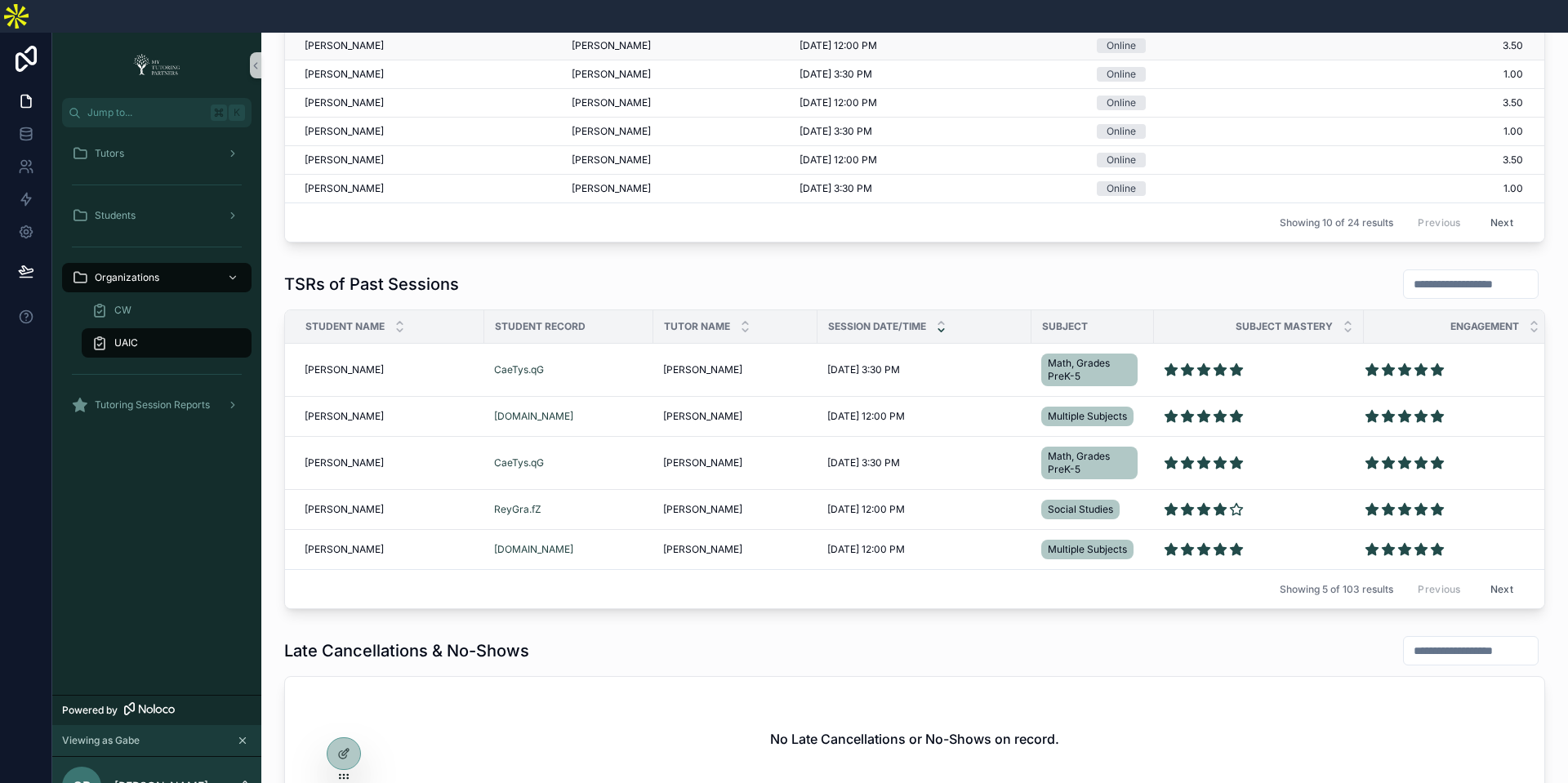
scroll to position [974, 0]
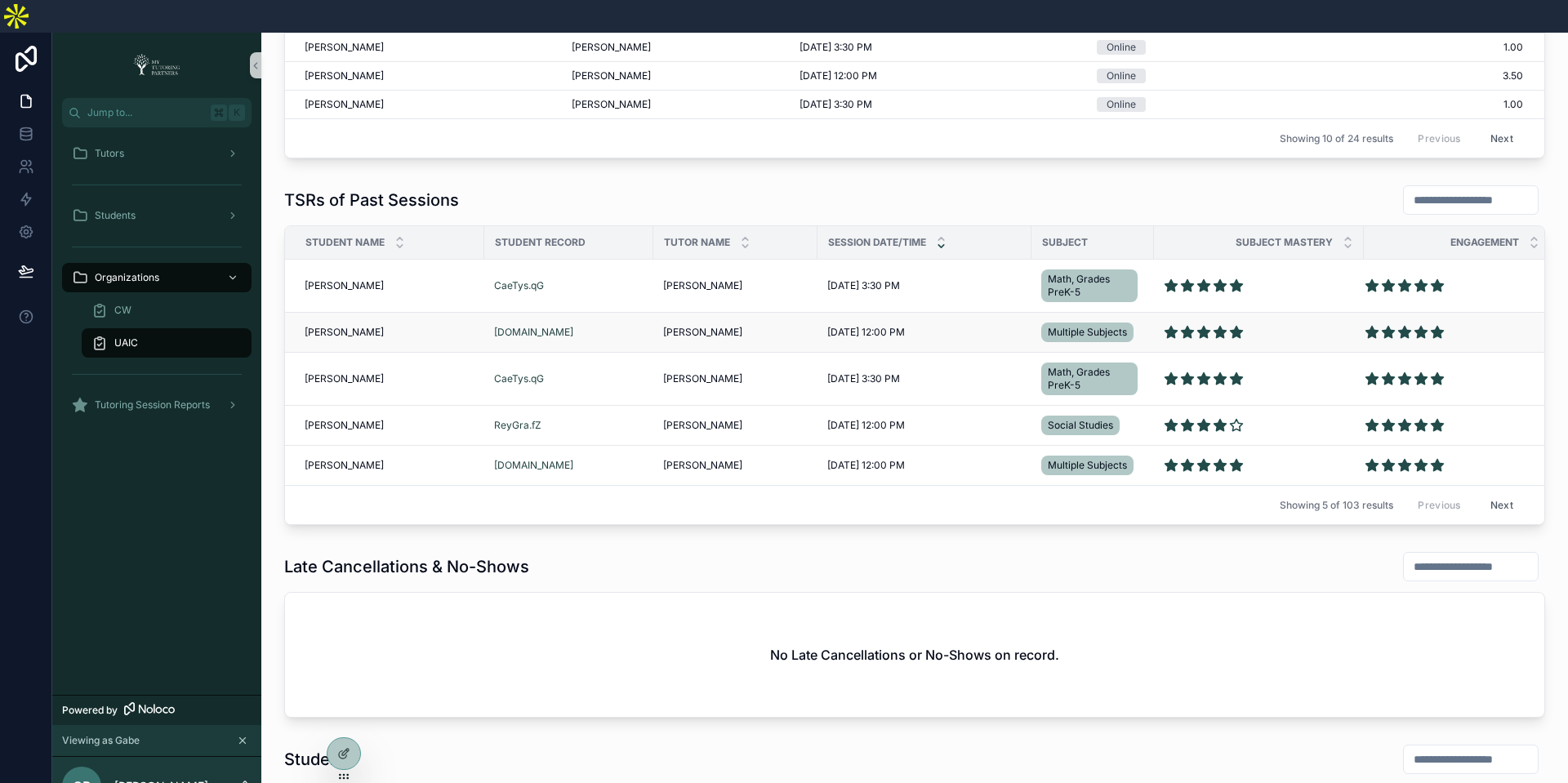
click at [384, 325] on span "Noelle Caesar-Walker" at bounding box center [344, 332] width 80 height 13
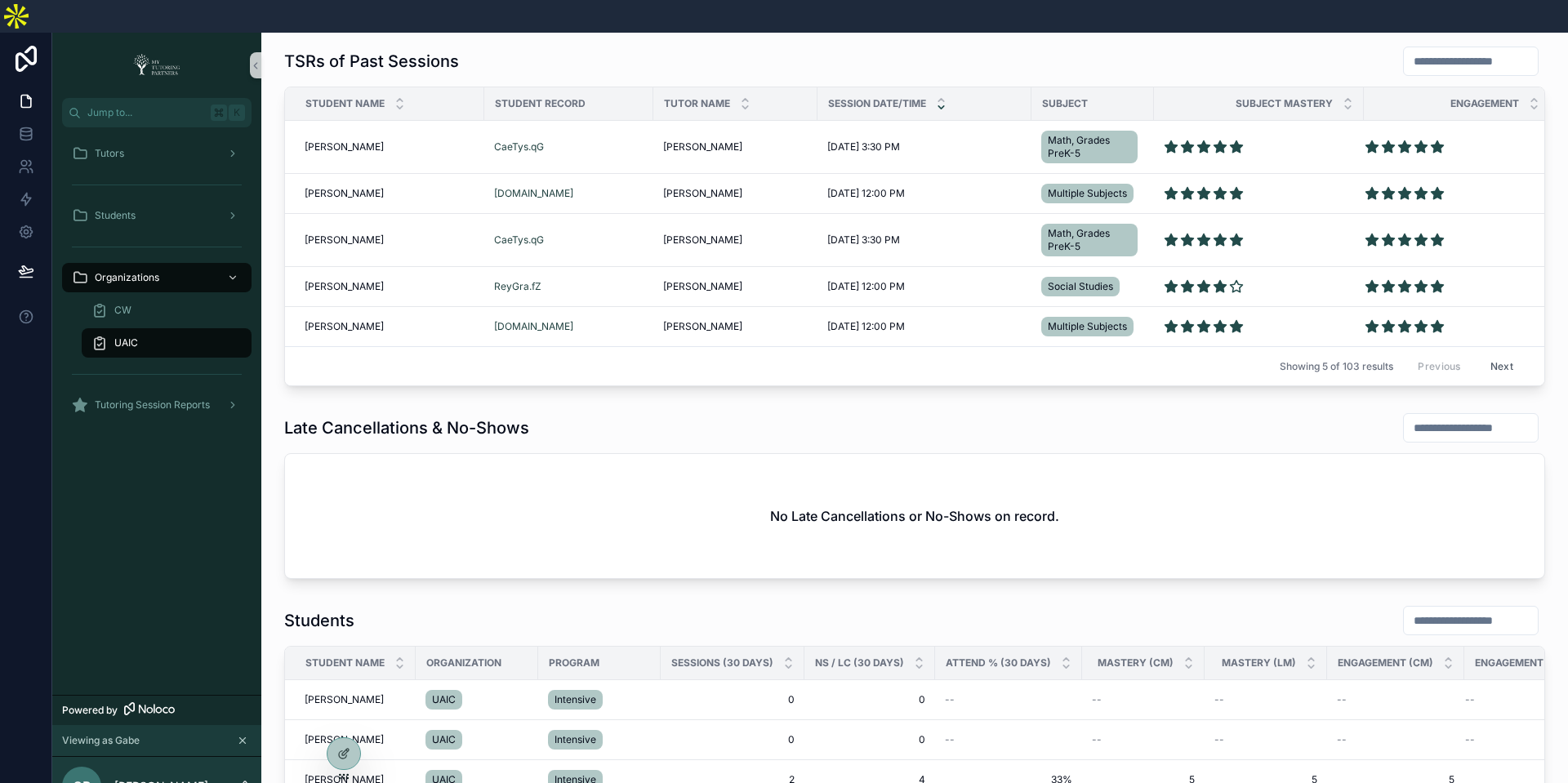
scroll to position [944, 0]
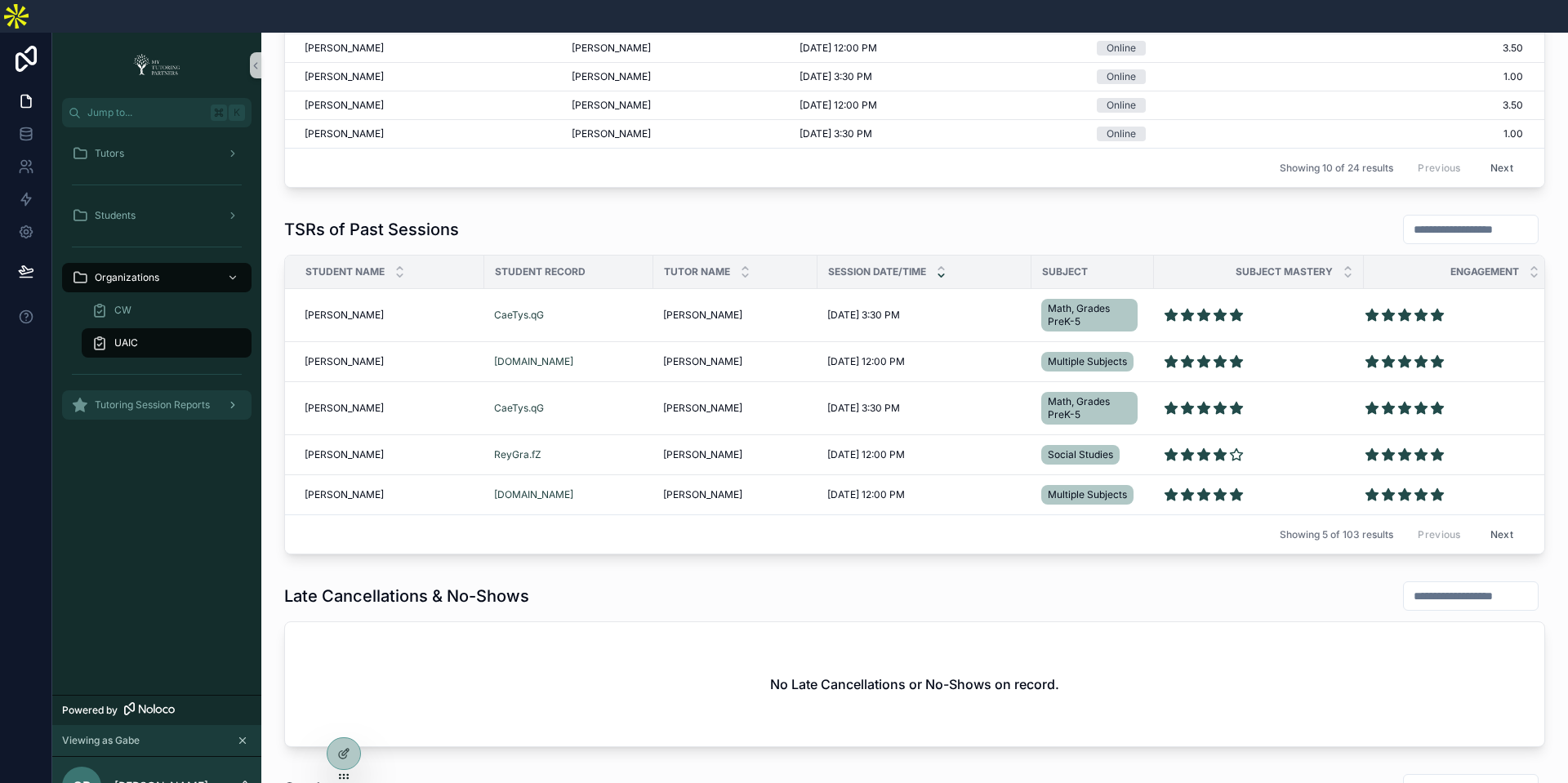
click at [181, 399] on span "Tutoring Session Reports" at bounding box center [152, 405] width 116 height 13
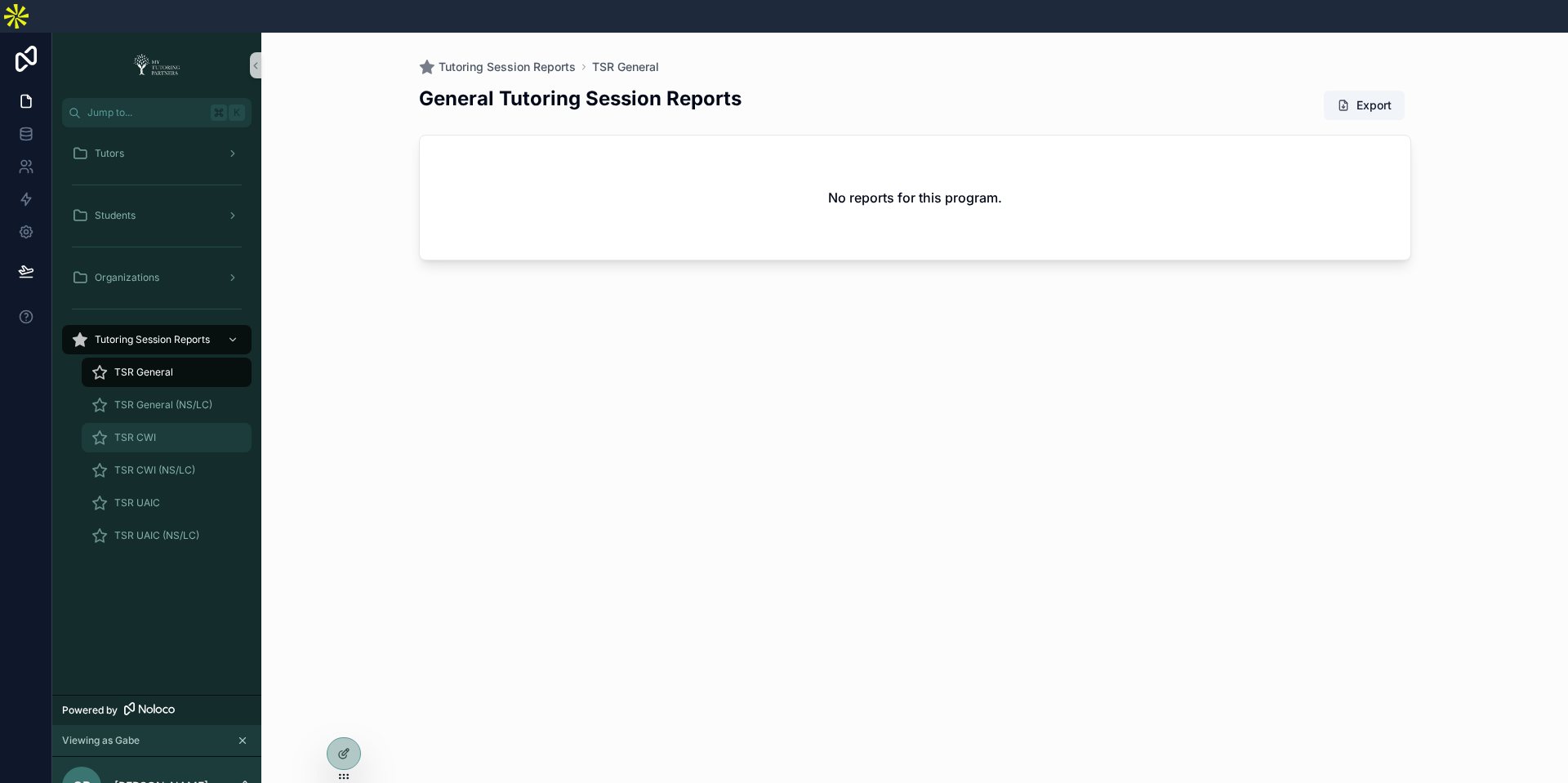
click at [139, 431] on span "TSR CWI" at bounding box center [136, 437] width 42 height 13
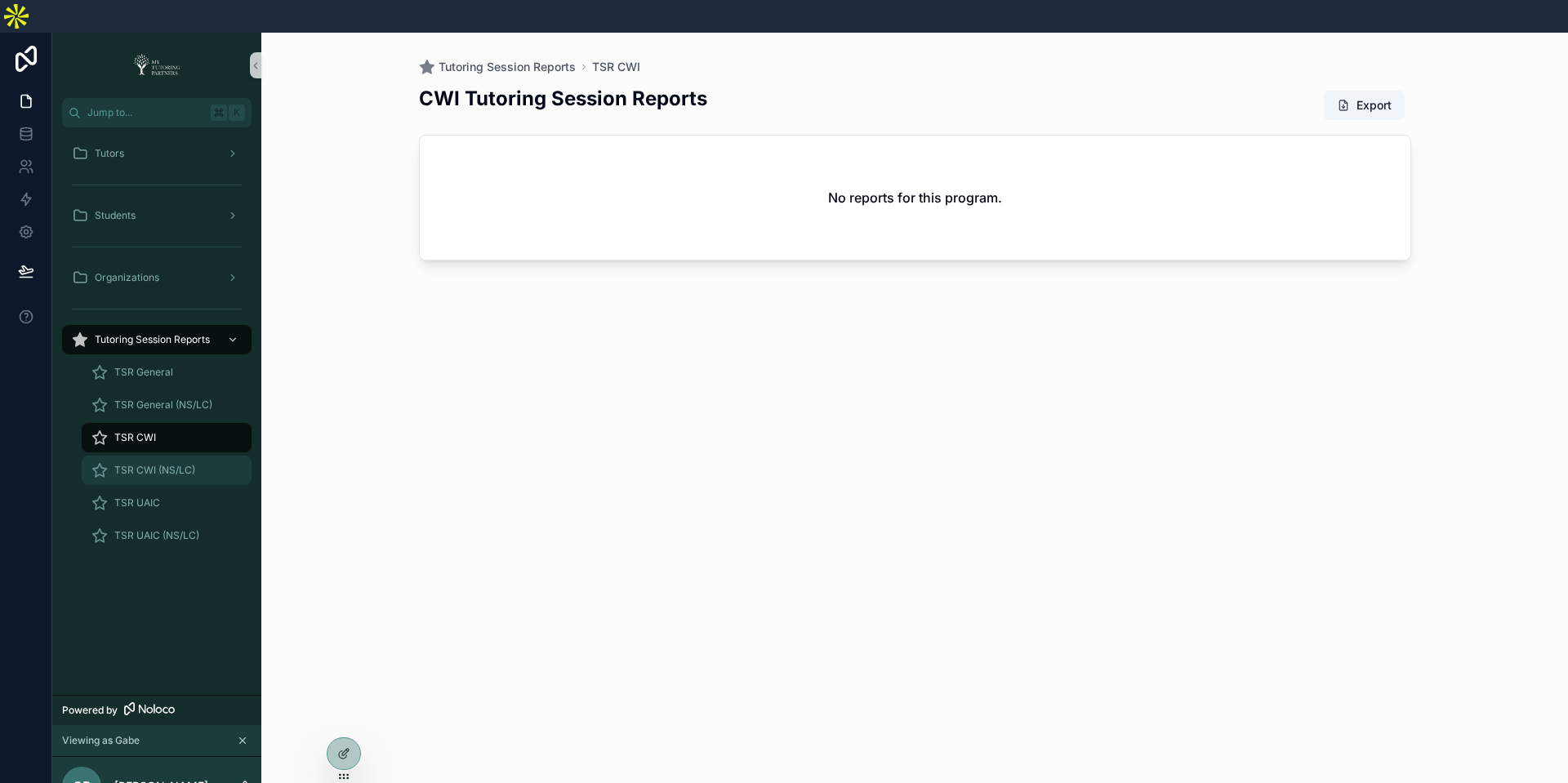
click at [201, 458] on div "TSR CWI (NS/LC)" at bounding box center [167, 471] width 150 height 26
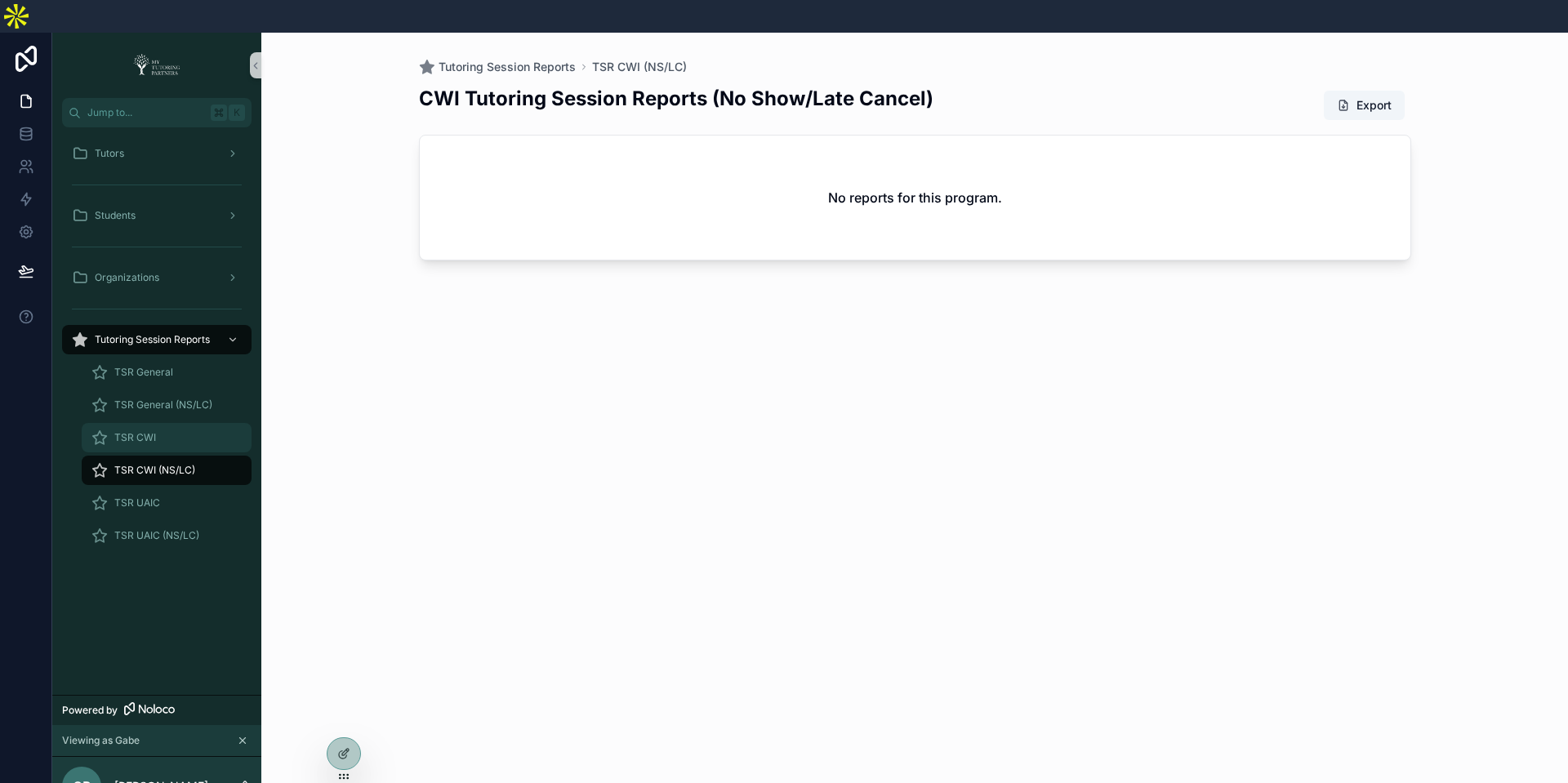
click at [193, 424] on div "TSR CWI" at bounding box center [167, 437] width 150 height 26
